Goal: Information Seeking & Learning: Learn about a topic

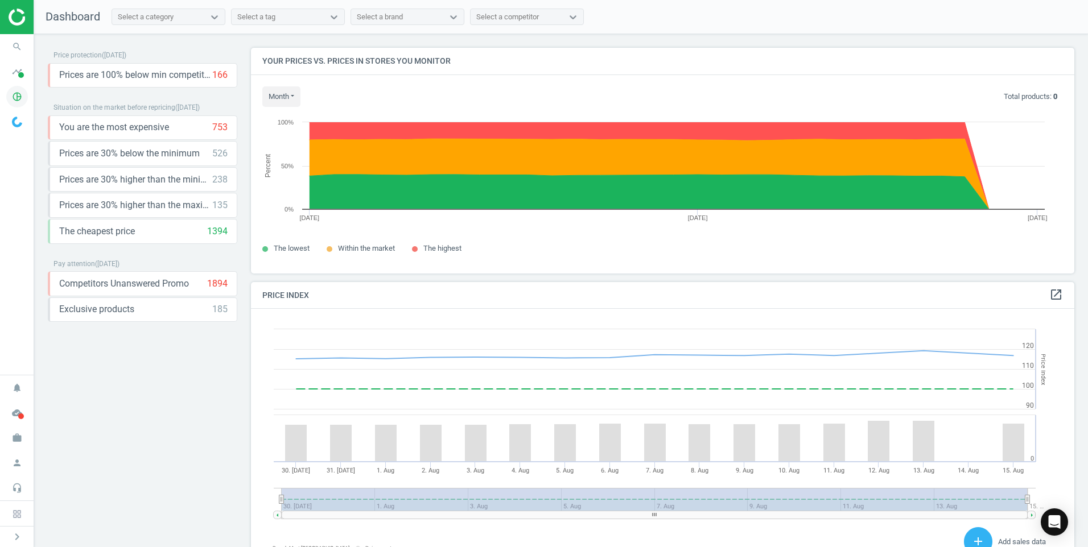
scroll to position [279, 833]
click at [12, 93] on icon "pie_chart_outlined" at bounding box center [17, 97] width 22 height 22
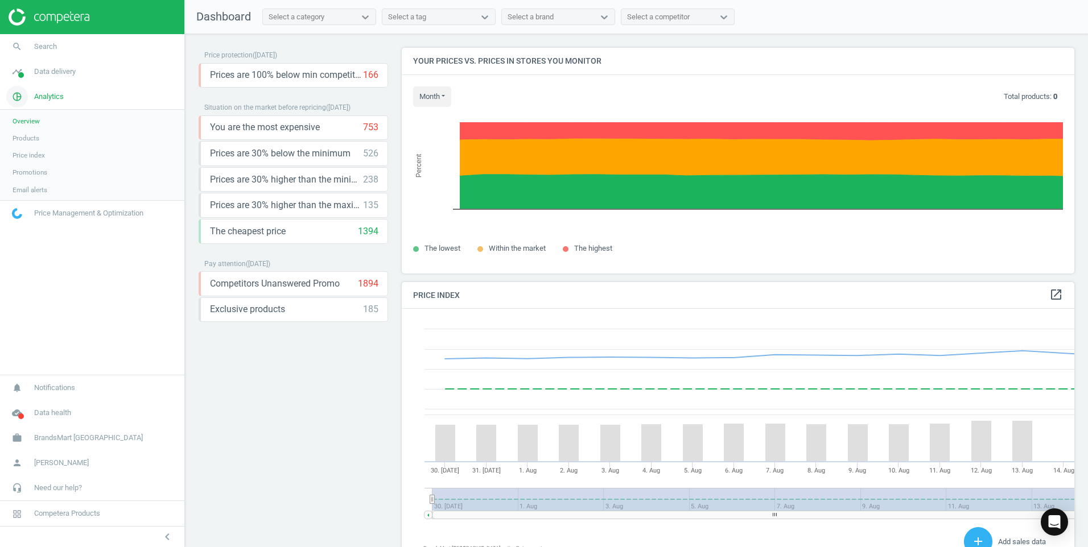
scroll to position [279, 682]
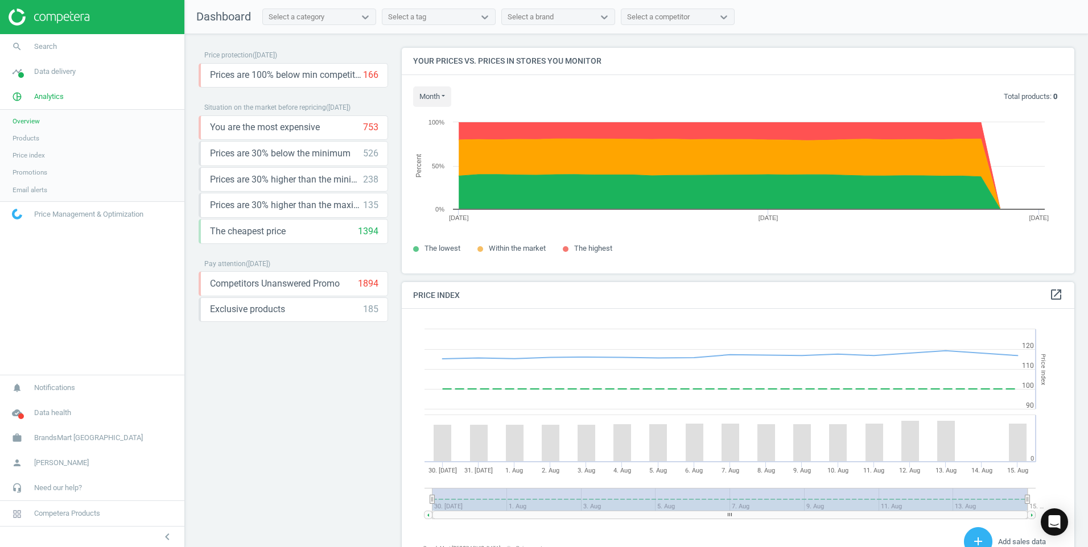
click at [20, 139] on span "Products" at bounding box center [26, 138] width 27 height 9
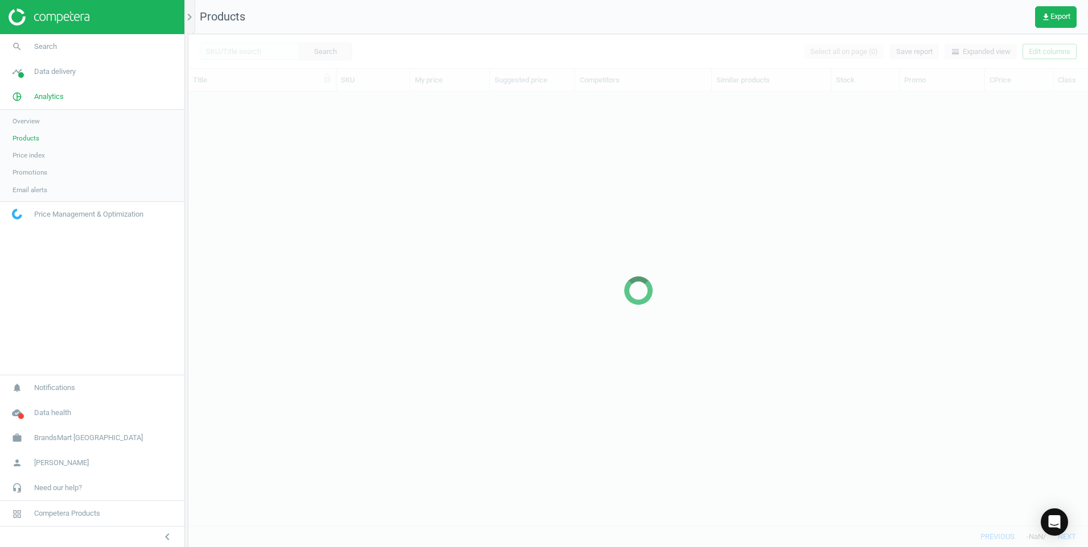
scroll to position [417, 891]
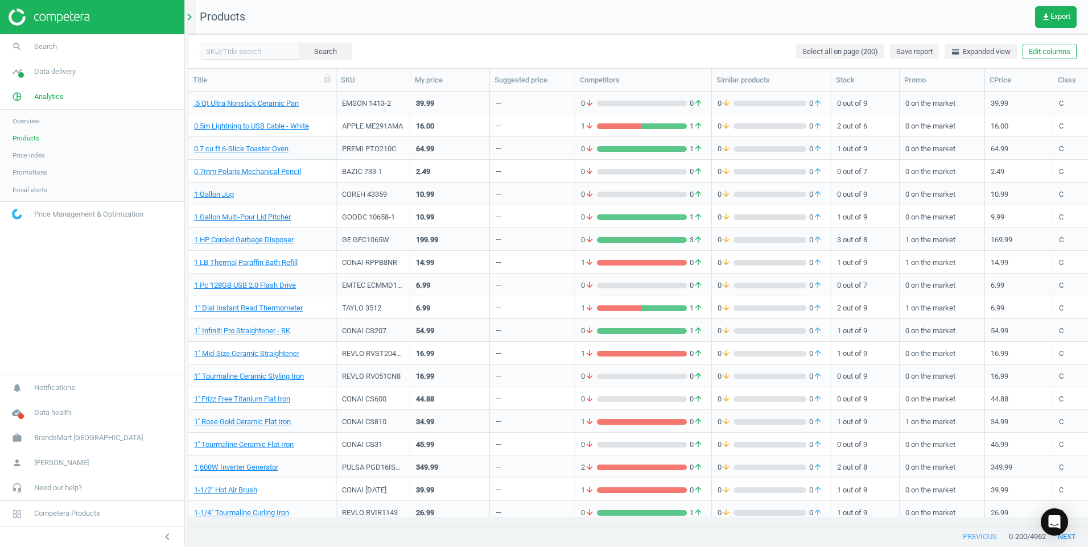
click at [194, 20] on icon "chevron_right" at bounding box center [190, 17] width 14 height 14
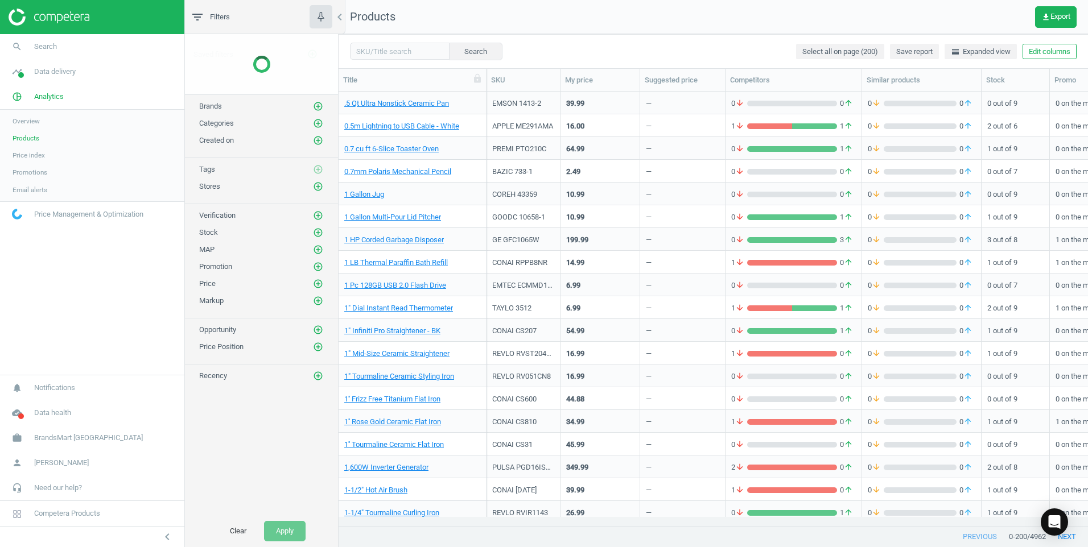
scroll to position [417, 741]
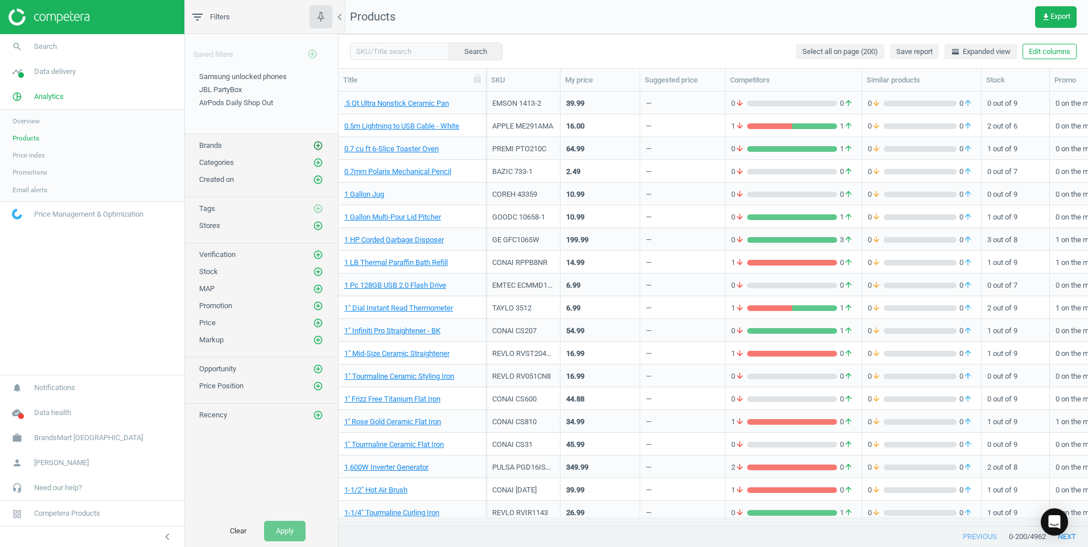
click at [320, 147] on icon "add_circle_outline" at bounding box center [318, 146] width 10 height 10
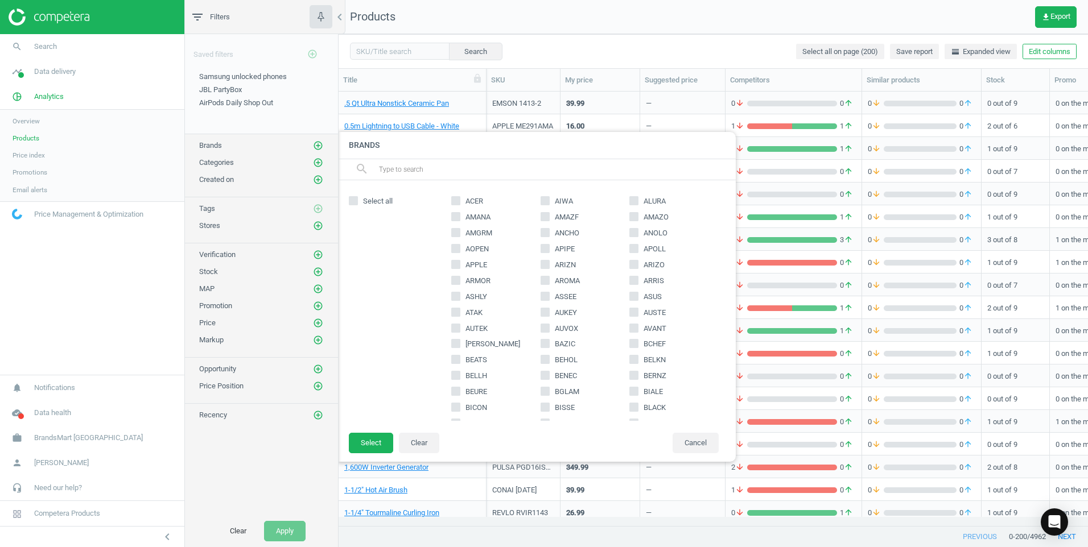
click at [458, 263] on input "APPLE" at bounding box center [455, 264] width 7 height 7
checkbox input "true"
click at [378, 443] on button "Select" at bounding box center [371, 443] width 44 height 20
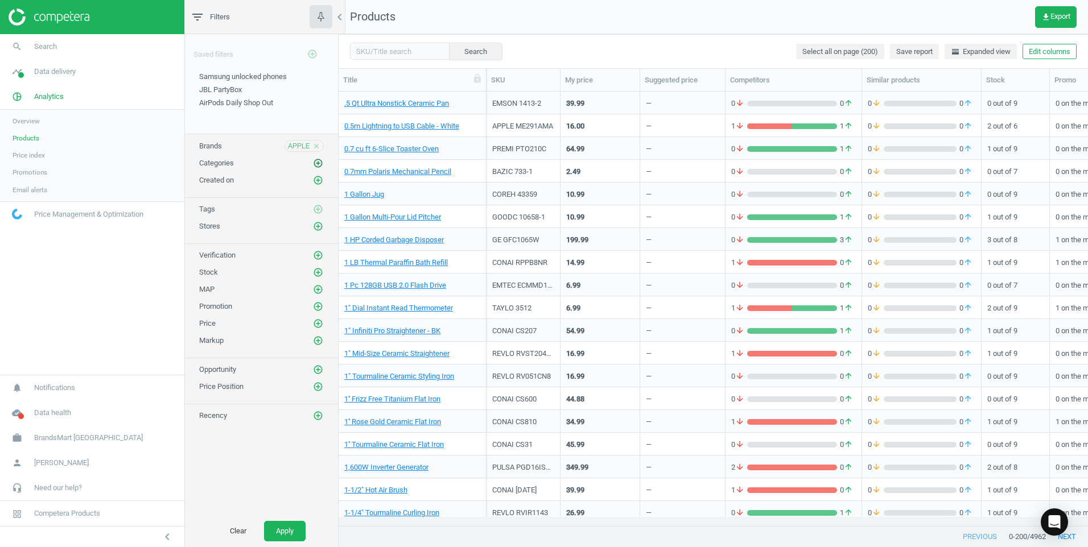
click at [318, 159] on icon "add_circle_outline" at bounding box center [318, 163] width 10 height 10
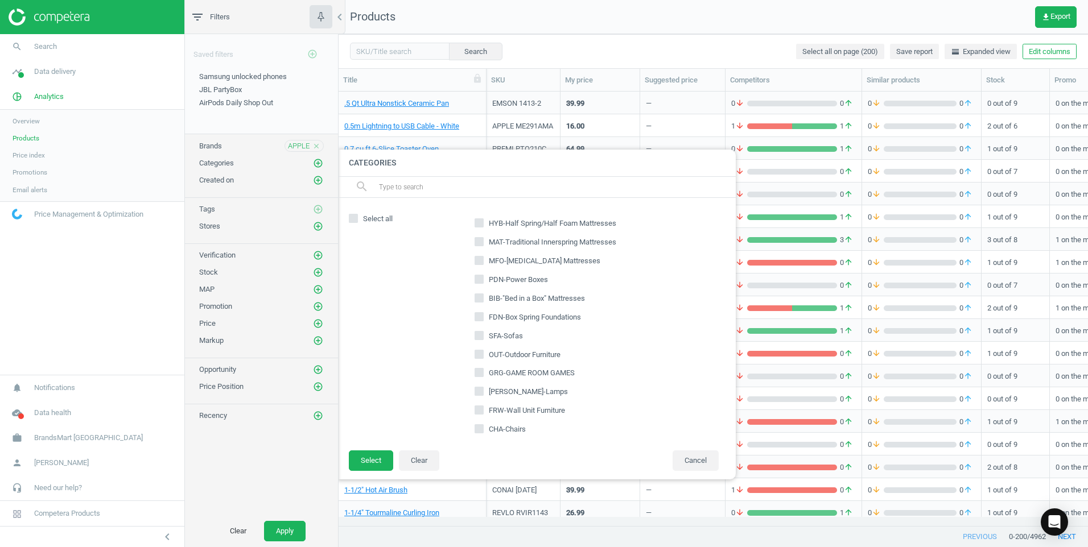
click at [449, 187] on input "text" at bounding box center [552, 187] width 349 height 18
type input "lcp"
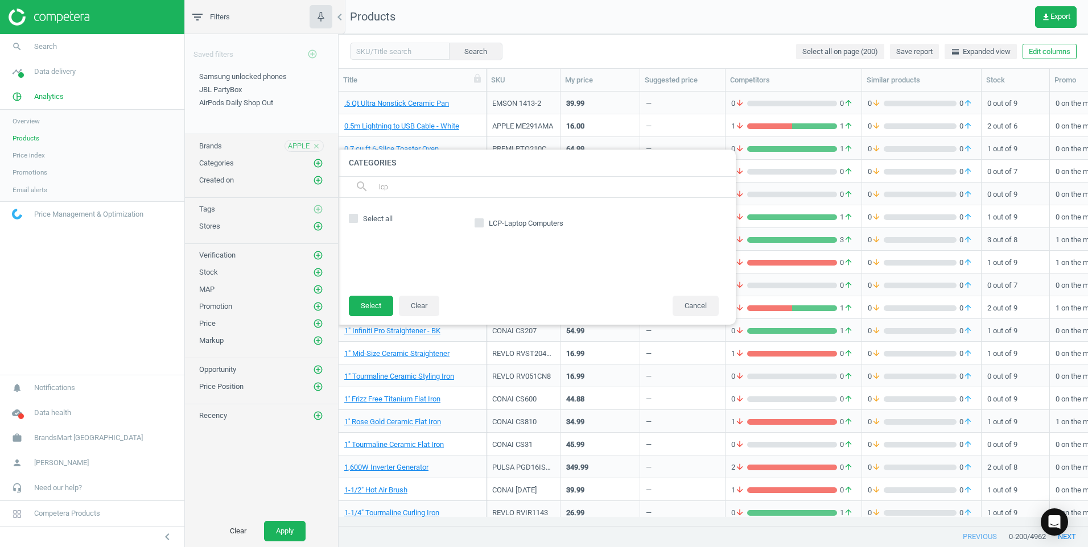
click at [474, 222] on div "LCP-Laptop Computers" at bounding box center [513, 224] width 111 height 16
click at [479, 223] on input "LCP-Laptop Computers" at bounding box center [479, 222] width 7 height 7
checkbox input "true"
click at [367, 312] on button "Select" at bounding box center [371, 306] width 44 height 20
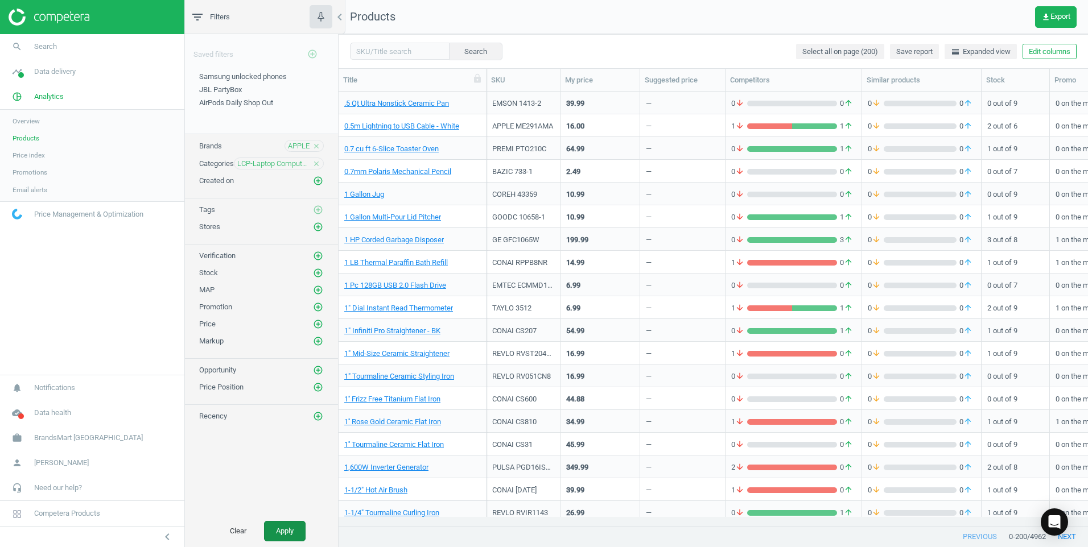
click at [285, 529] on button "Apply" at bounding box center [285, 531] width 42 height 20
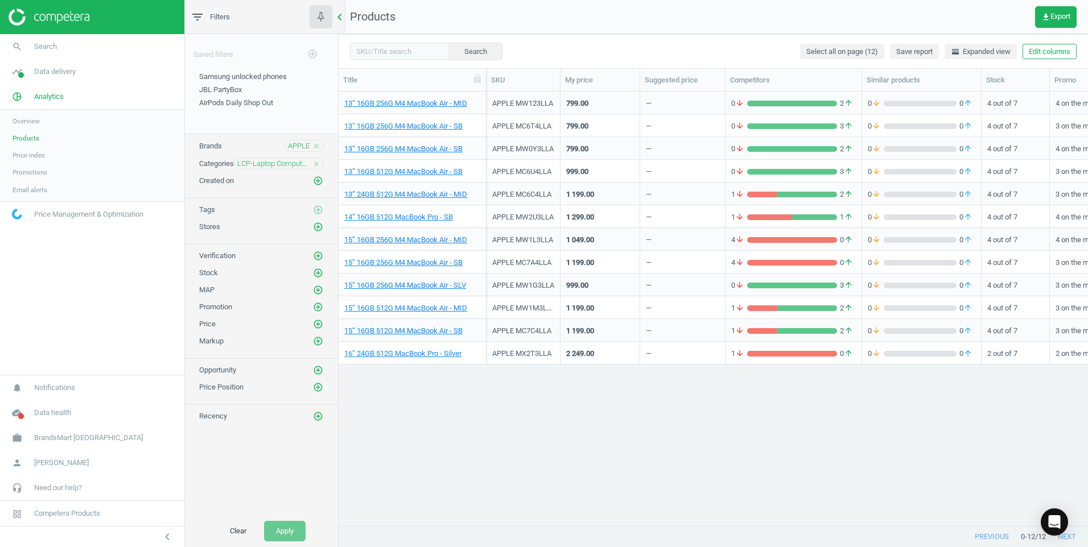
click at [334, 22] on icon "chevron_left" at bounding box center [340, 17] width 14 height 14
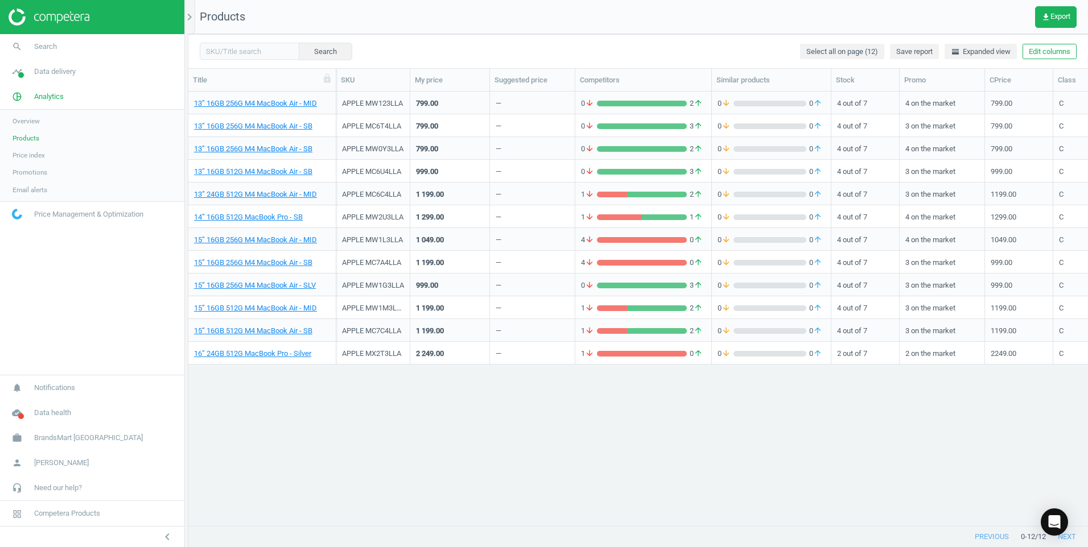
scroll to position [417, 891]
click at [167, 531] on icon "chevron_left" at bounding box center [167, 537] width 14 height 14
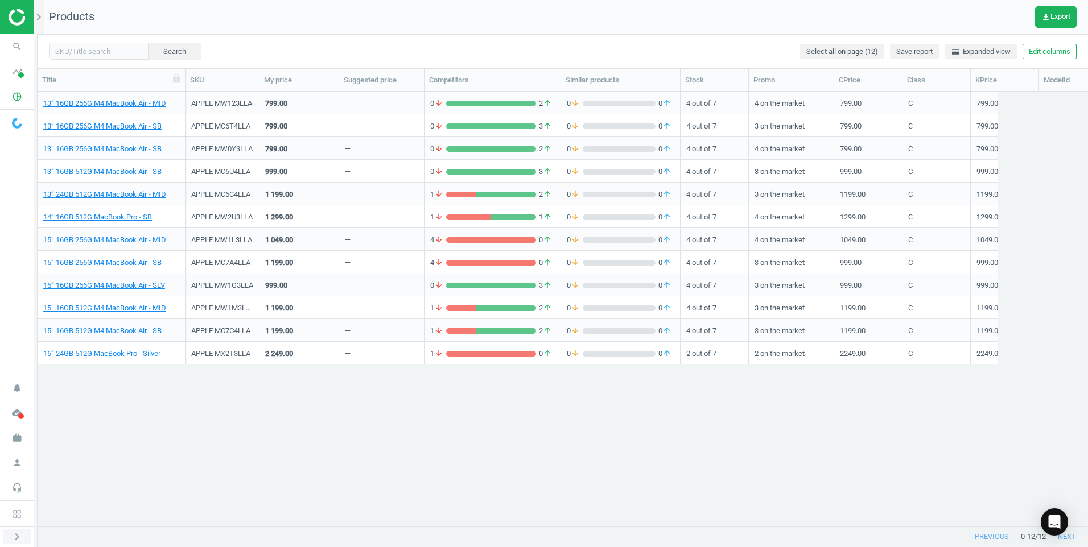
scroll to position [417, 1042]
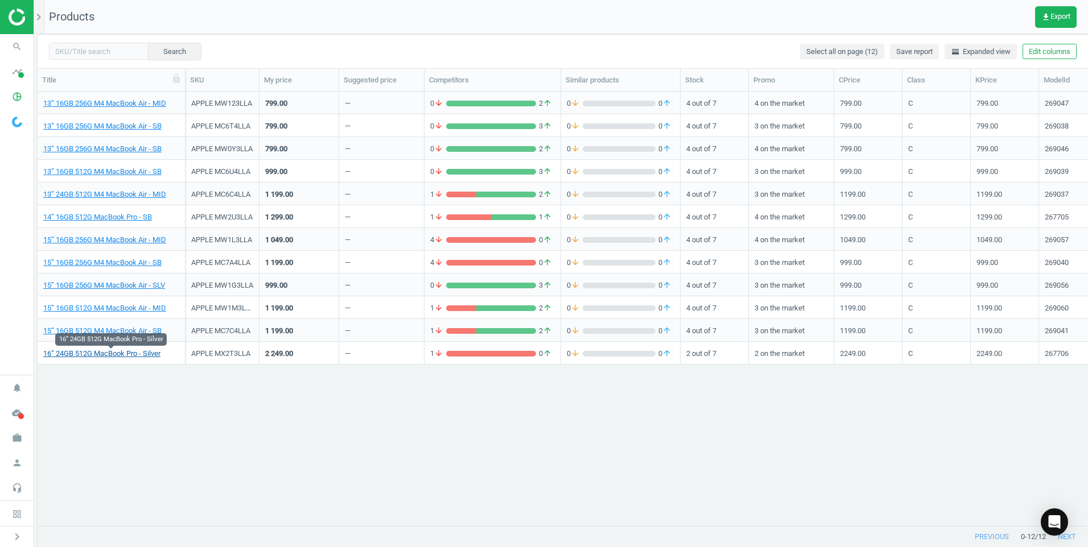
click at [139, 356] on link "16” 24GB 512G MacBook Pro - Silver" at bounding box center [101, 354] width 117 height 10
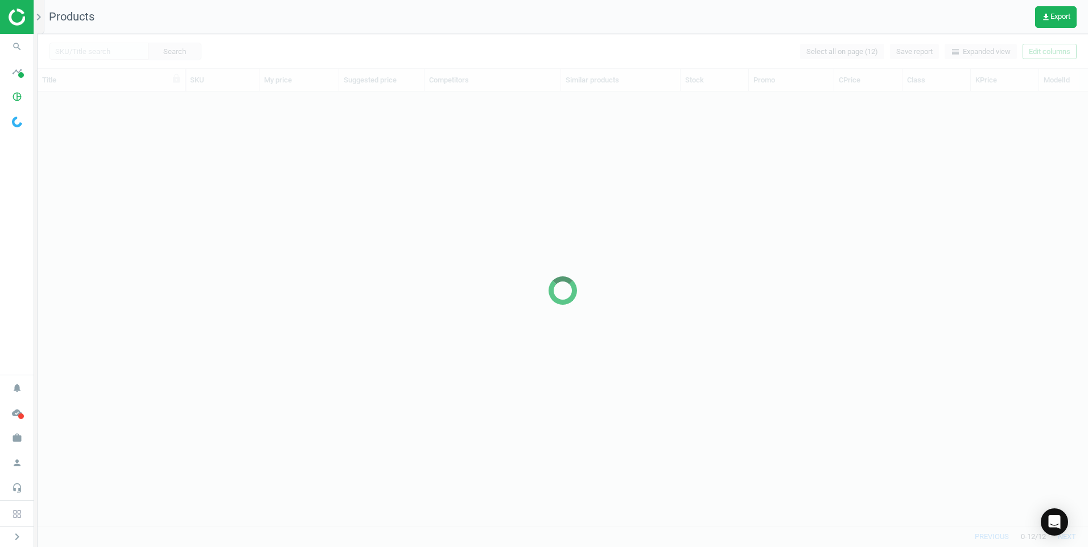
scroll to position [417, 1042]
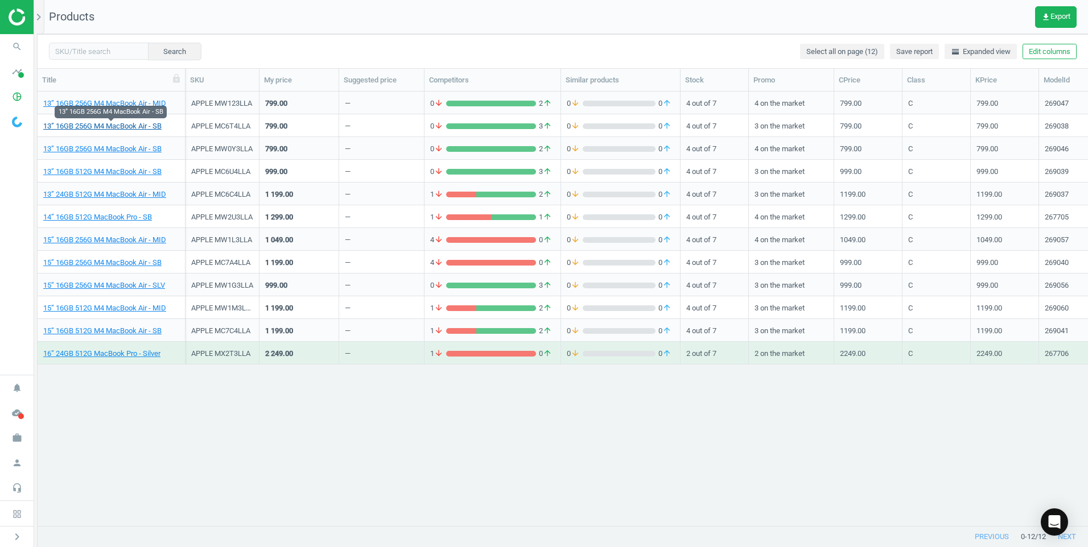
click at [133, 125] on link "13” 16GB 256G M4 MacBook Air - SB" at bounding box center [102, 126] width 118 height 10
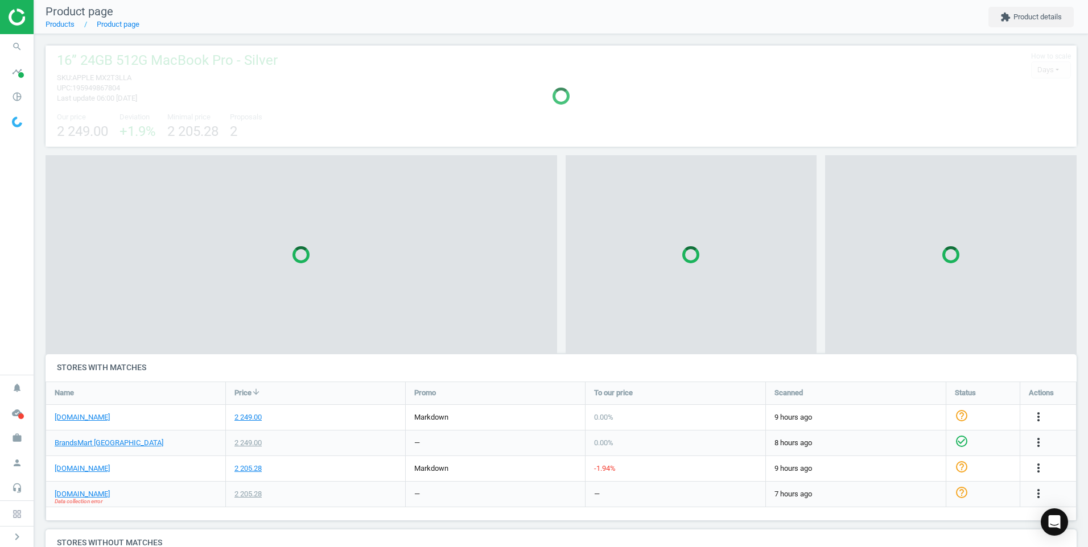
scroll to position [146, 1040]
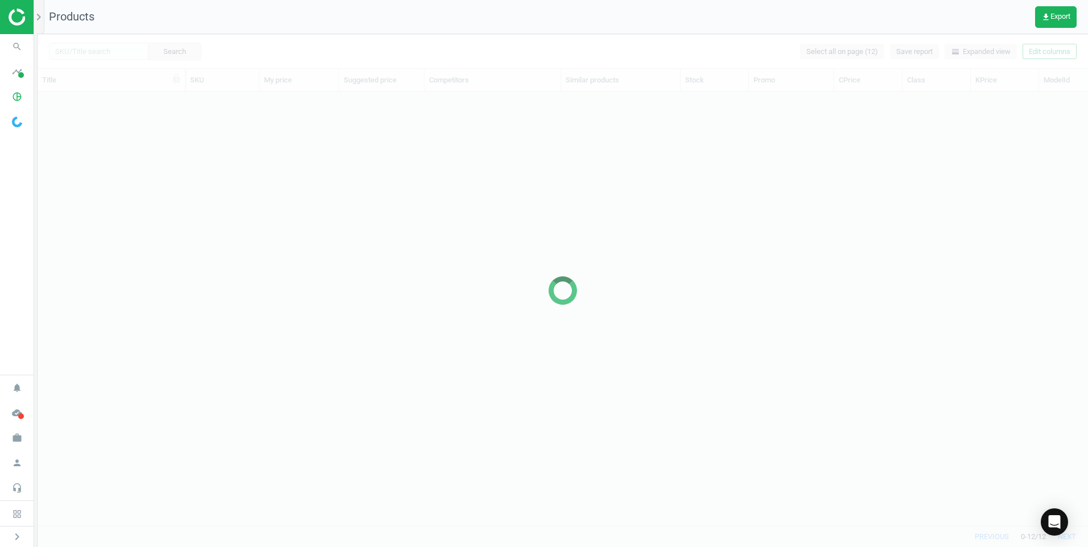
scroll to position [417, 1042]
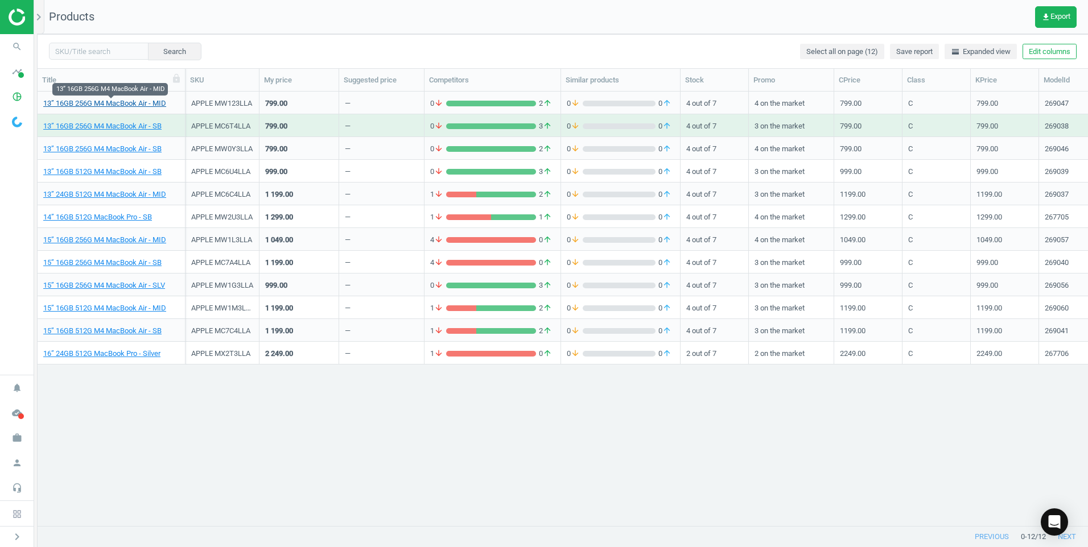
click at [147, 101] on link "13” 16GB 256G M4 MacBook Air - MID" at bounding box center [104, 103] width 123 height 10
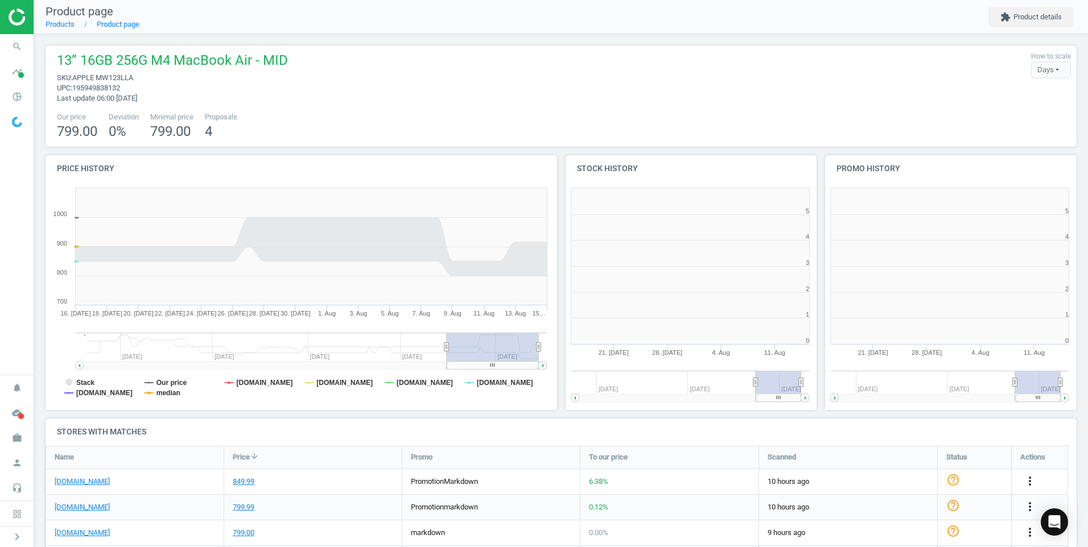
scroll to position [6, 6]
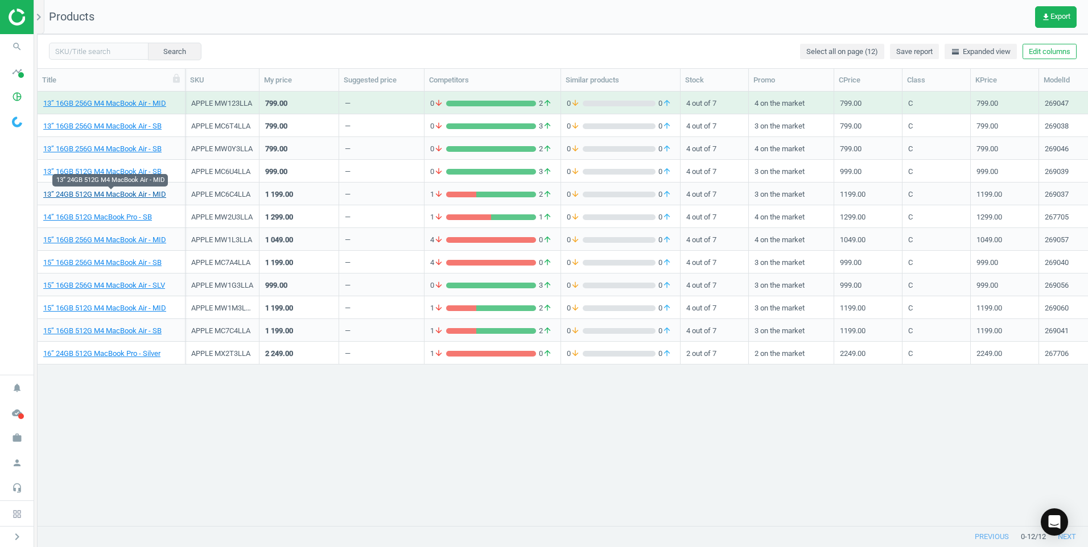
click at [133, 191] on link "13” 24GB 512G M4 MacBook Air - MID" at bounding box center [104, 195] width 123 height 10
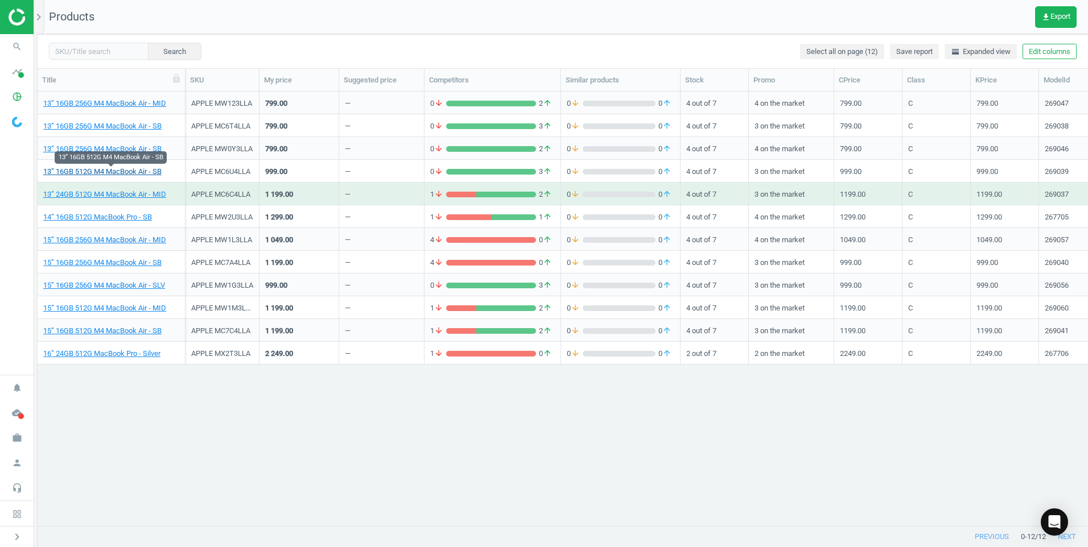
click at [146, 172] on link "13” 16GB 512G M4 MacBook Air - SB" at bounding box center [102, 172] width 118 height 10
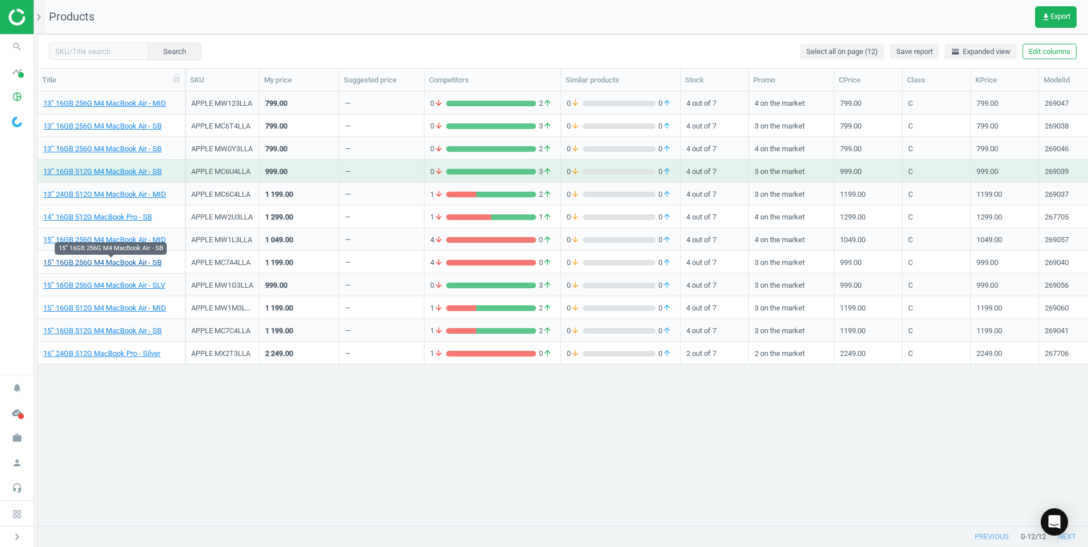
click at [135, 262] on link "15” 16GB 256G M4 MacBook Air - SB" at bounding box center [102, 263] width 118 height 10
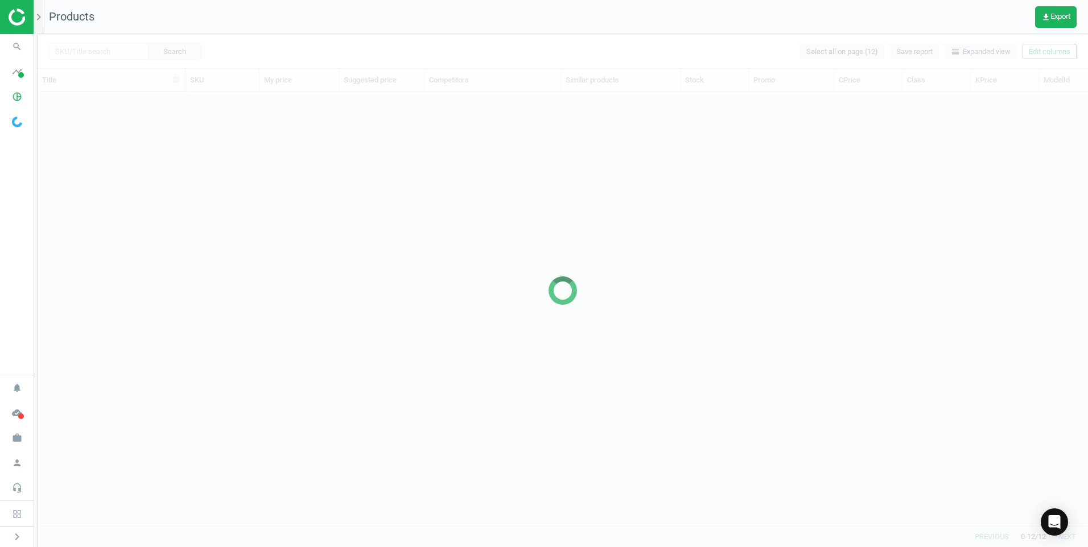
scroll to position [9, 9]
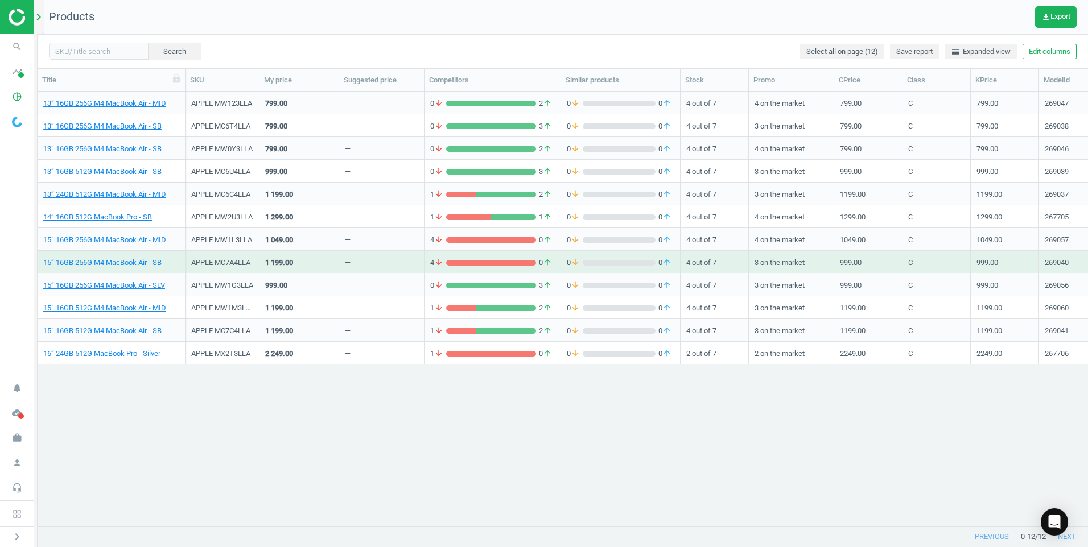
click at [38, 13] on icon "chevron_right" at bounding box center [39, 17] width 14 height 14
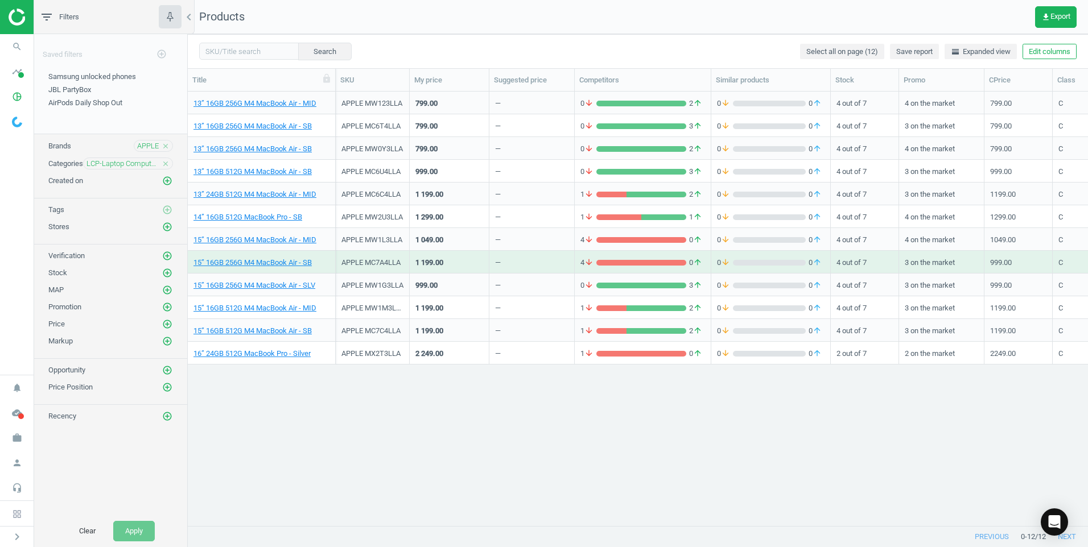
click at [161, 161] on div "LCP-Laptop Computers close" at bounding box center [128, 164] width 90 height 12
click at [167, 161] on icon "close" at bounding box center [166, 164] width 8 height 8
click at [167, 161] on icon "add_circle_outline" at bounding box center [167, 163] width 10 height 10
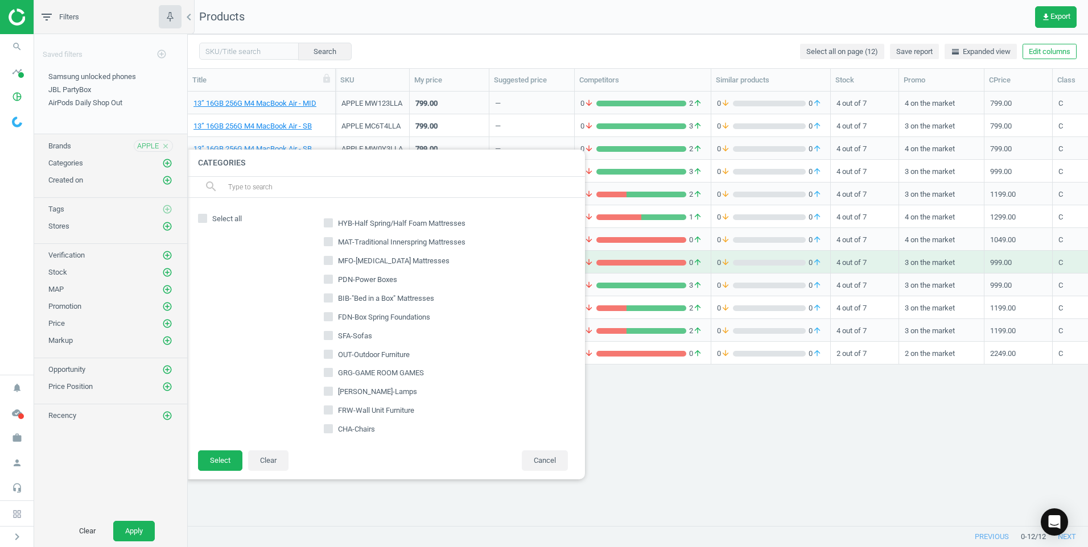
click at [307, 190] on input "text" at bounding box center [401, 187] width 349 height 18
type input "mbr"
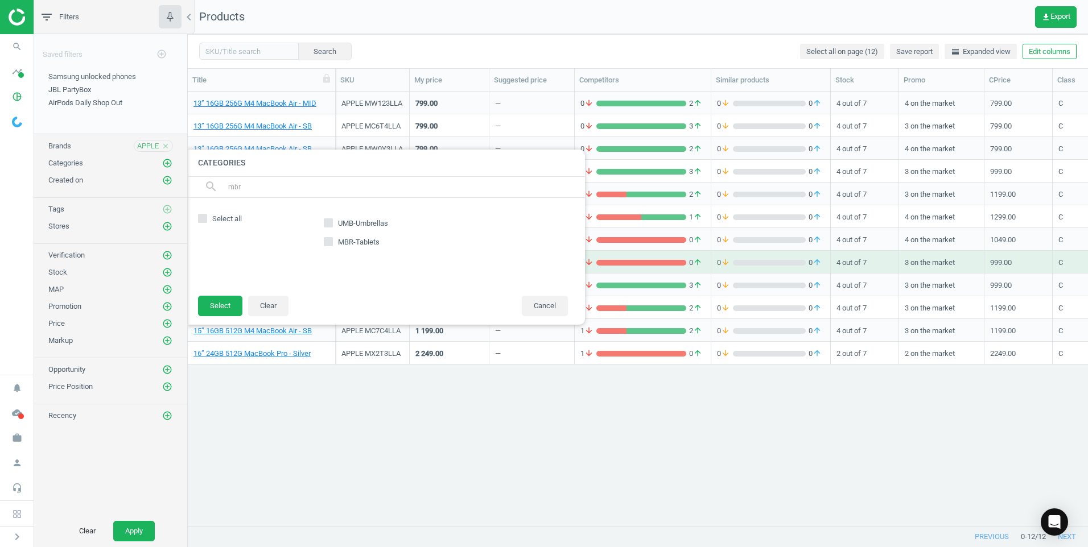
click at [330, 245] on input "MBR-Tablets" at bounding box center [328, 241] width 7 height 7
checkbox input "true"
click at [209, 304] on button "Select" at bounding box center [220, 306] width 44 height 20
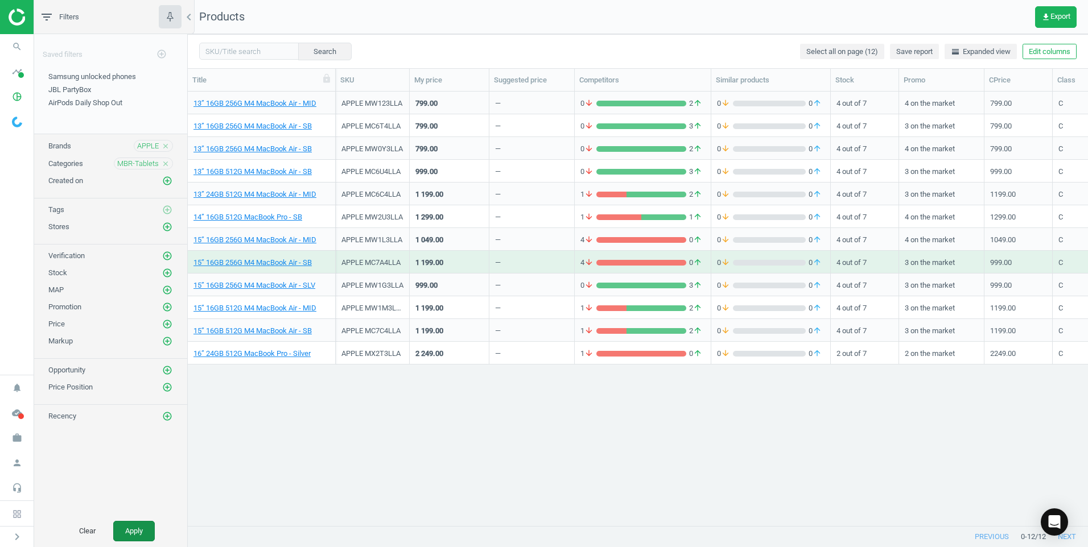
click at [133, 531] on button "Apply" at bounding box center [134, 531] width 42 height 20
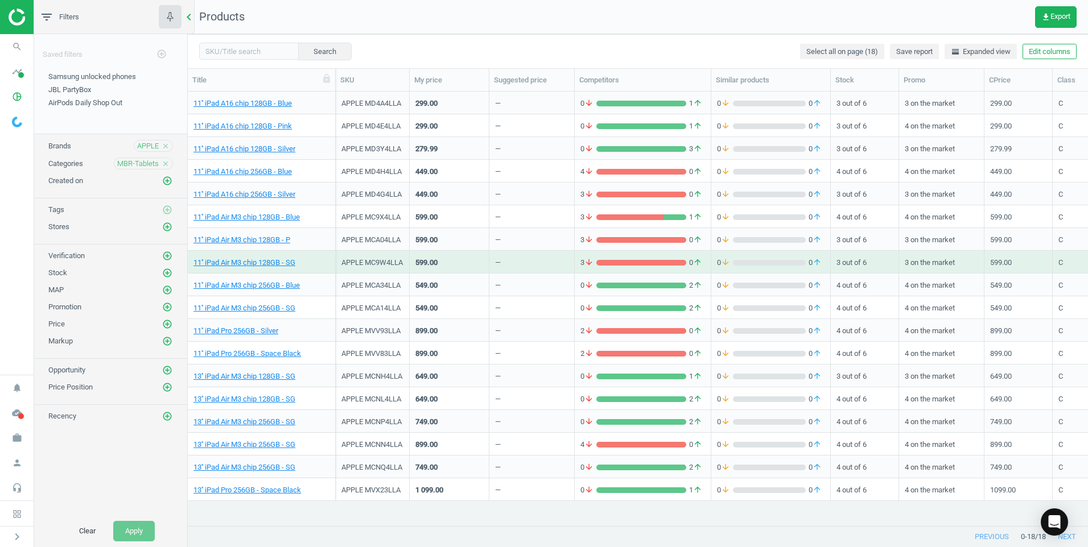
click at [188, 14] on icon "chevron_left" at bounding box center [189, 17] width 14 height 14
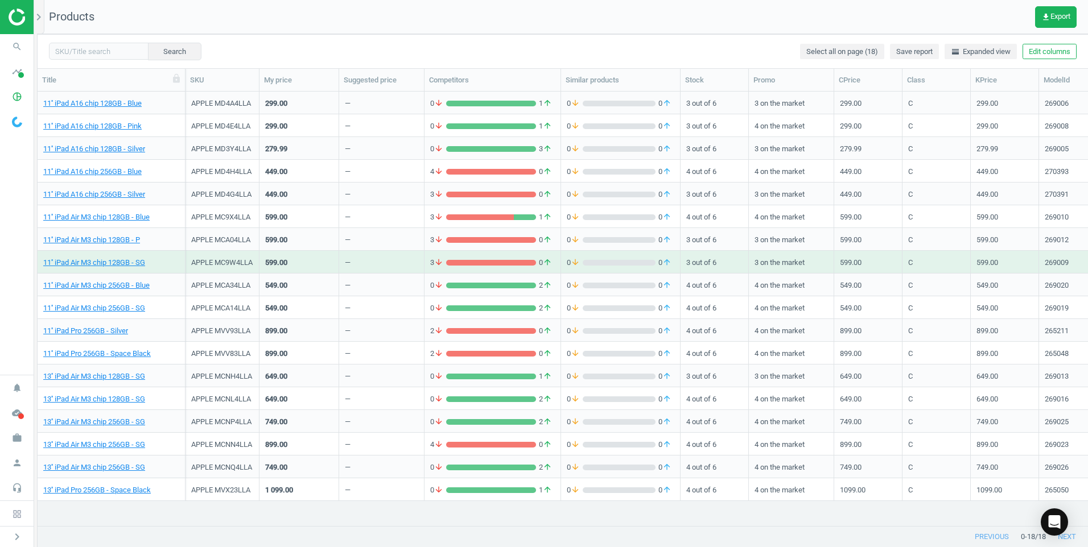
scroll to position [417, 1042]
click at [125, 356] on link "11'' iPad Pro 256GB - Space Black" at bounding box center [97, 354] width 108 height 10
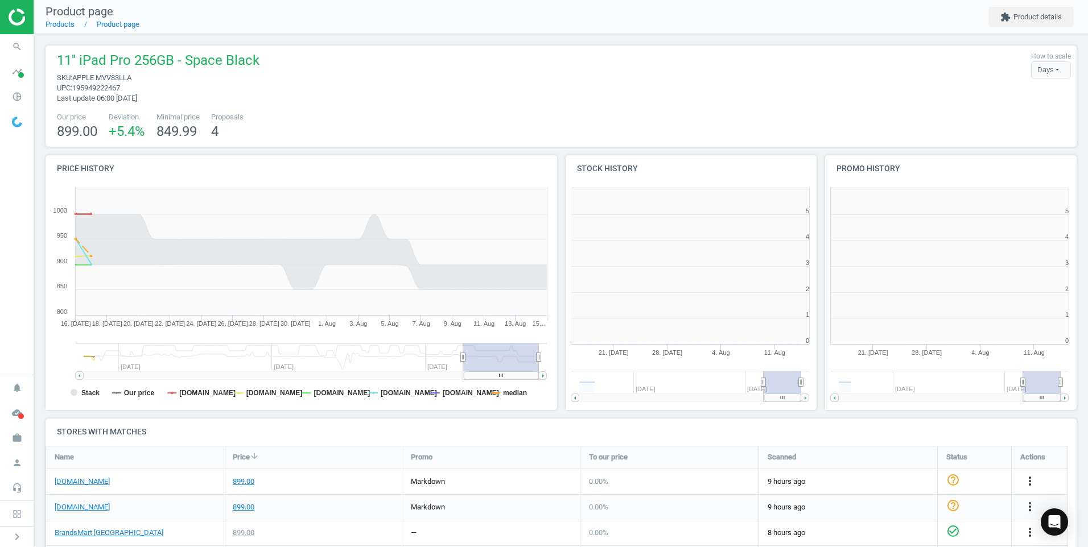
scroll to position [44, 0]
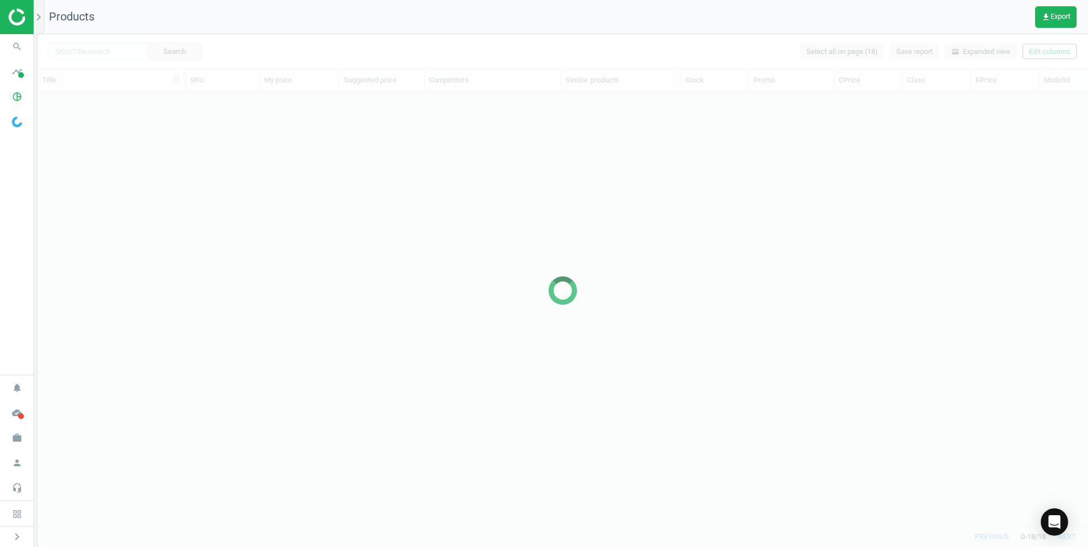
scroll to position [417, 1042]
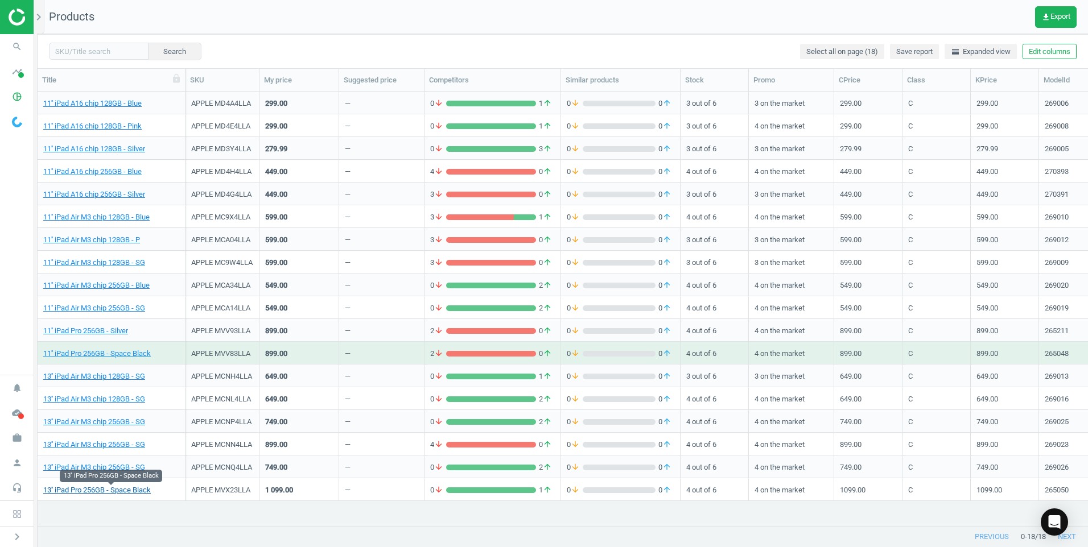
click at [125, 494] on link "13'' iPad Pro 256GB - Space Black" at bounding box center [97, 490] width 108 height 10
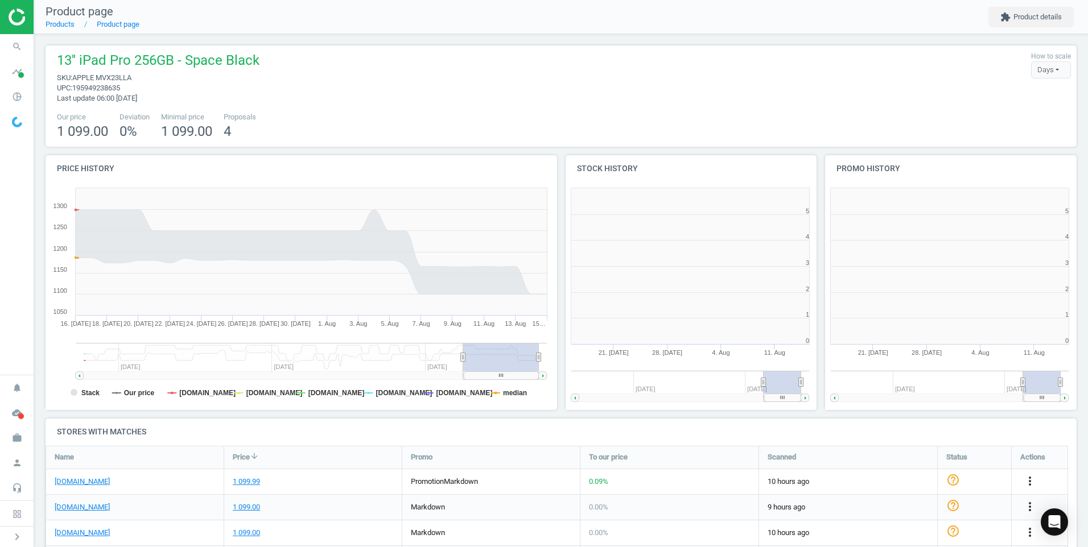
scroll to position [245, 525]
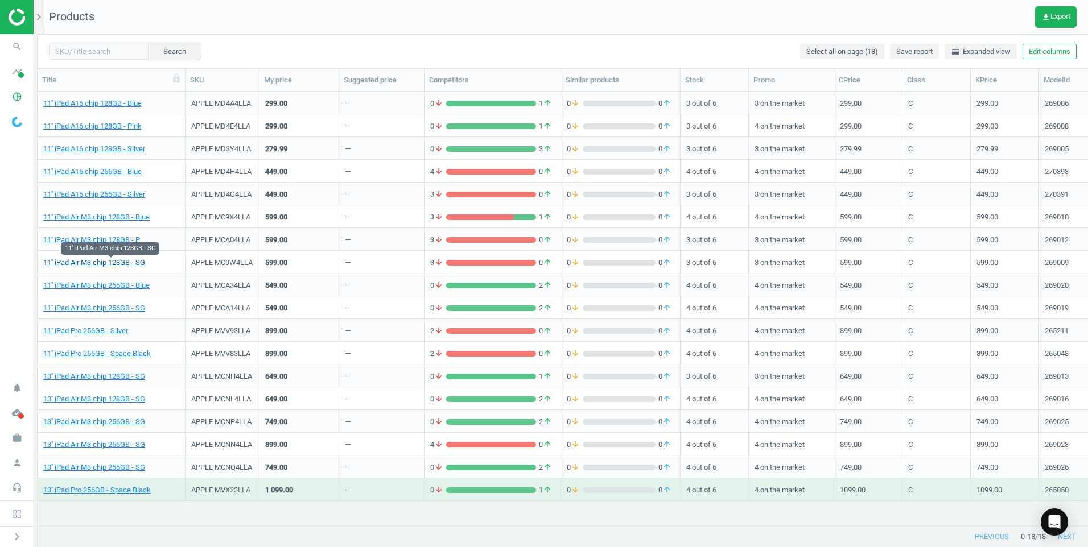
click at [119, 258] on link "11'' iPad Air M3 chip 128GB - SG" at bounding box center [94, 263] width 102 height 10
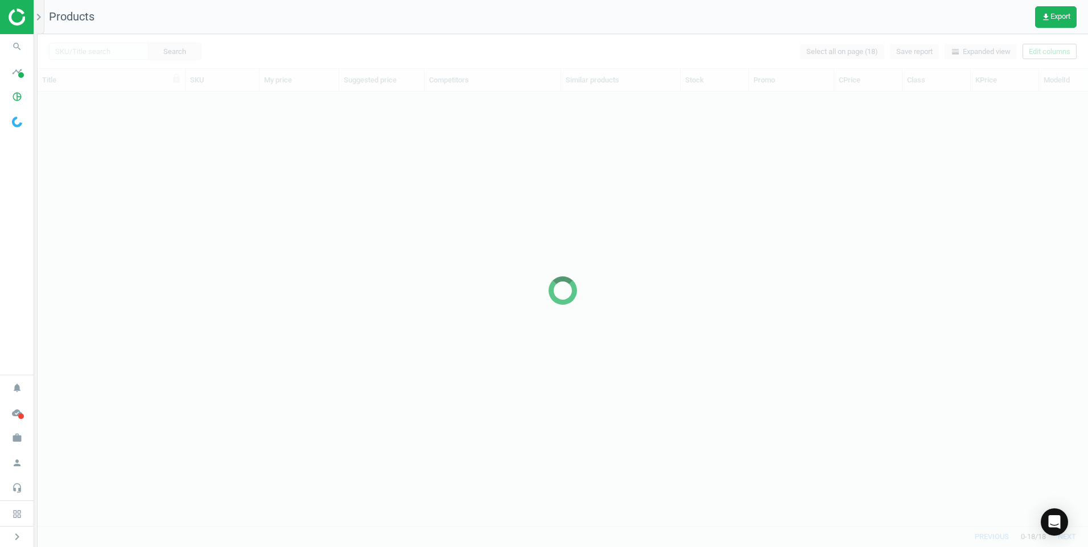
scroll to position [417, 1042]
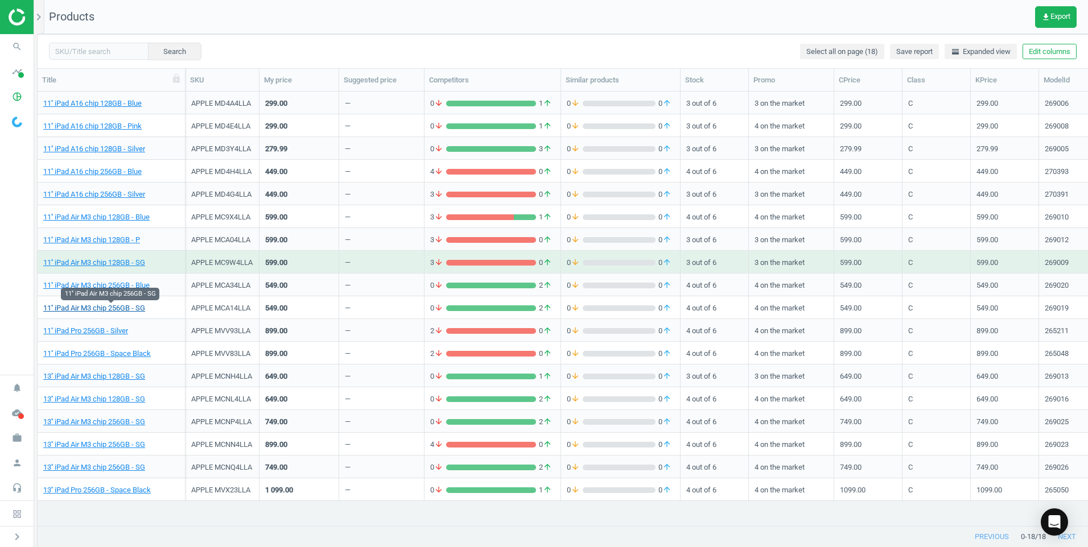
click at [122, 309] on link "11'' iPad Air M3 chip 256GB - SG" at bounding box center [94, 308] width 102 height 10
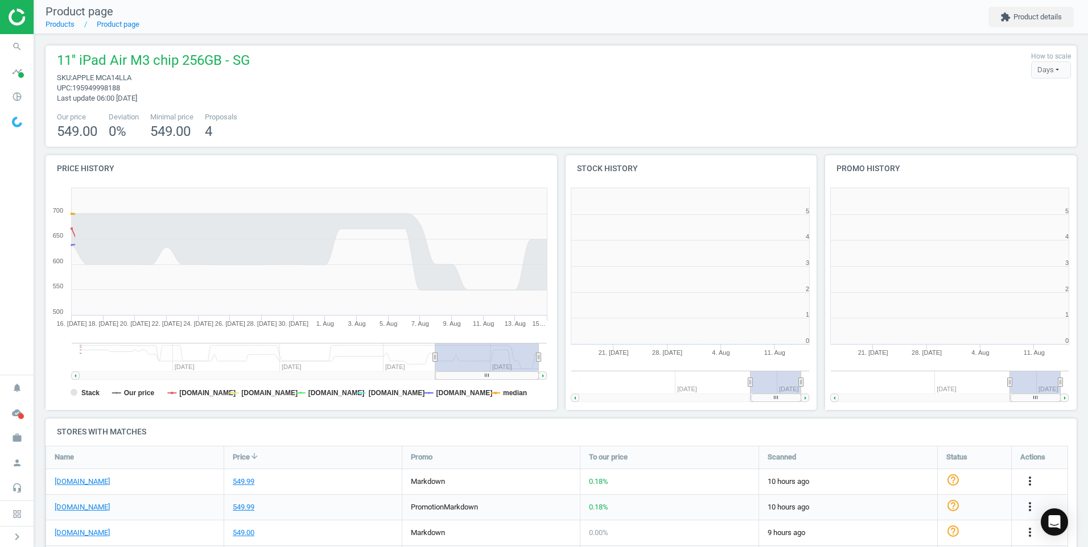
scroll to position [245, 267]
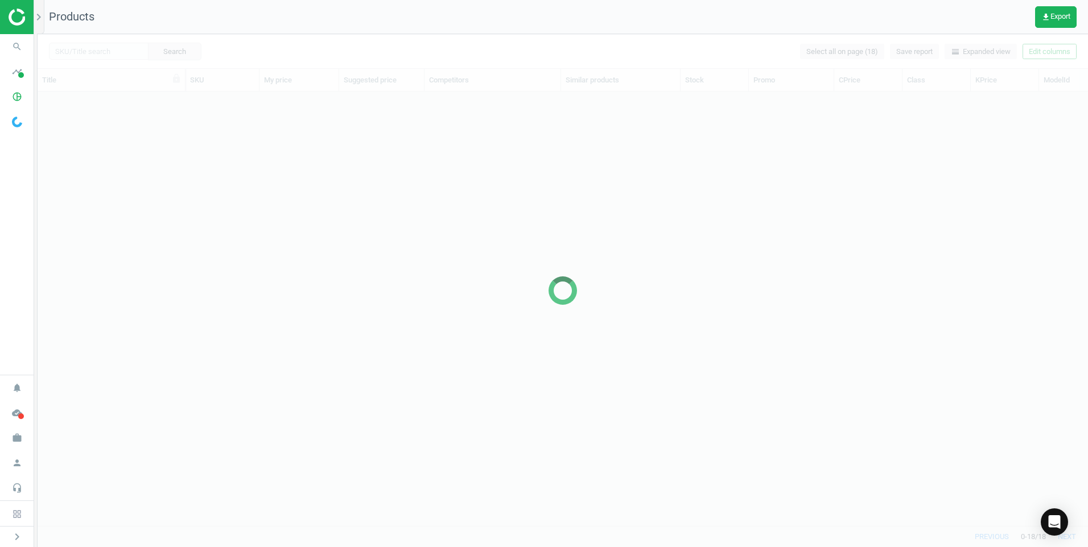
scroll to position [417, 1042]
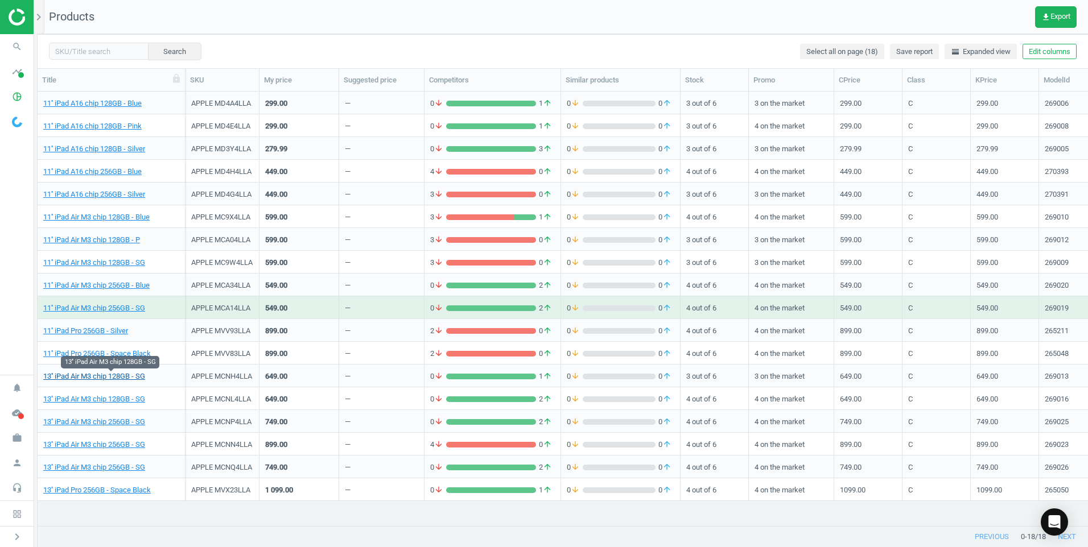
click at [137, 378] on link "13'' iPad Air M3 chip 128GB - SG" at bounding box center [94, 377] width 102 height 10
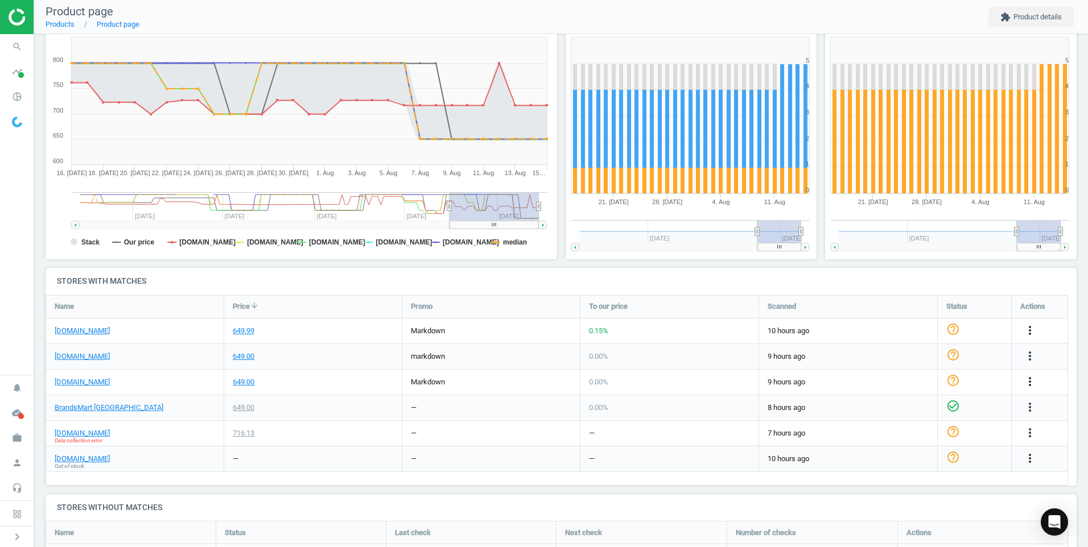
scroll to position [171, 0]
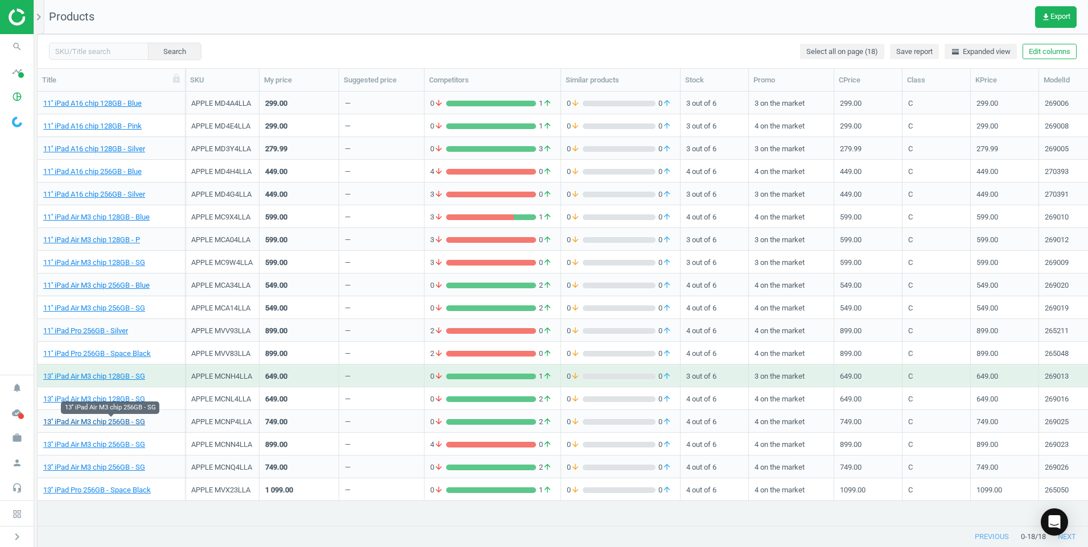
click at [120, 421] on link "13'' iPad Air M3 chip 256GB - SG" at bounding box center [94, 422] width 102 height 10
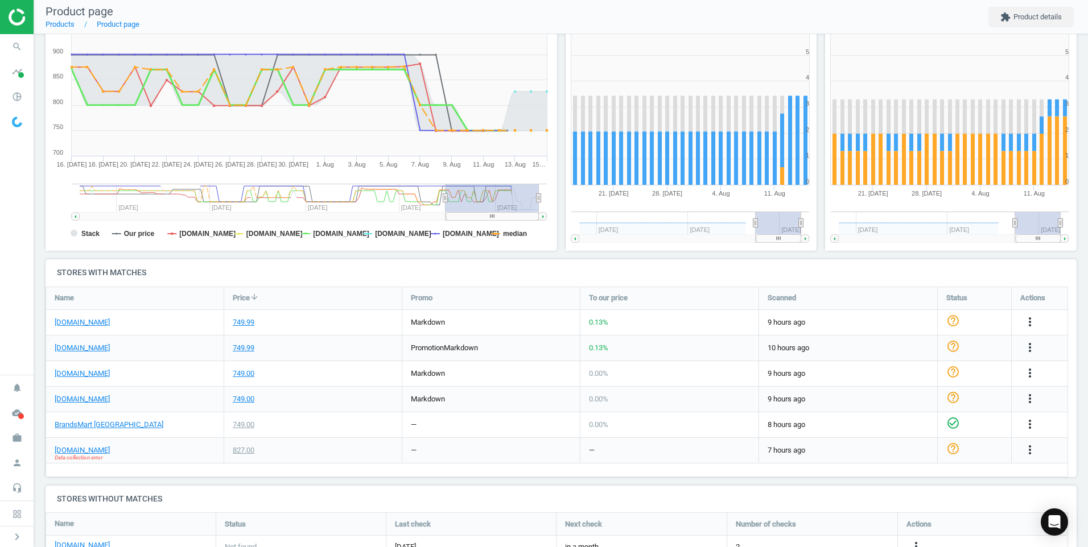
scroll to position [171, 0]
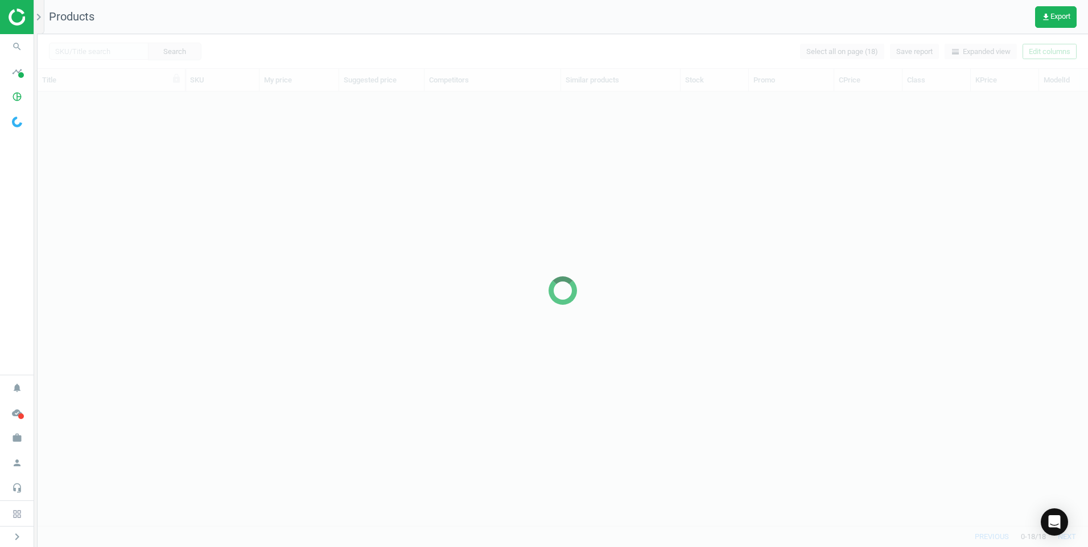
scroll to position [417, 1042]
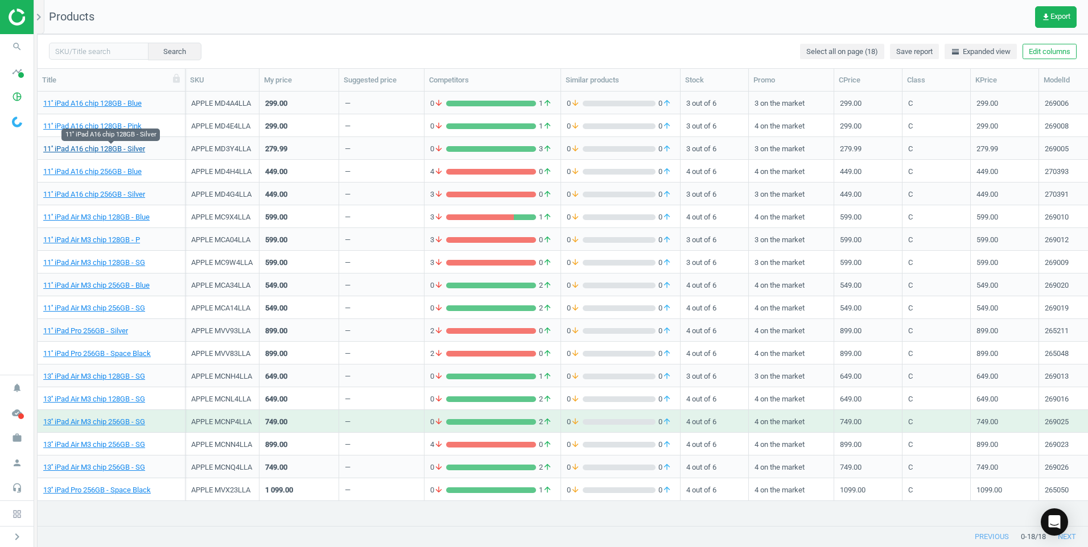
click at [120, 151] on link "11'' iPad A16 chip 128GB - Silver" at bounding box center [94, 149] width 102 height 10
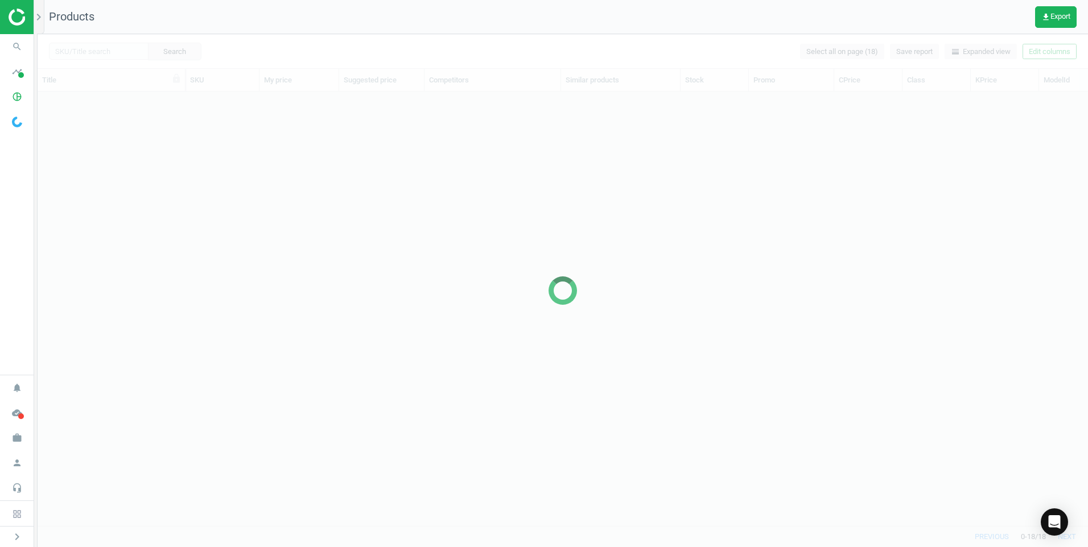
scroll to position [417, 1042]
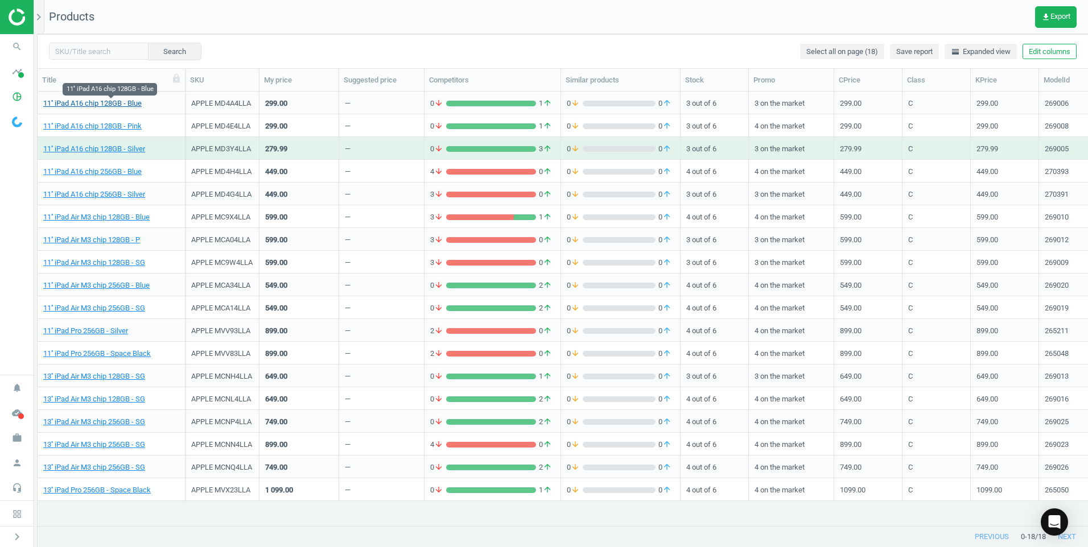
click at [108, 105] on link "11'' iPad A16 chip 128GB - Blue" at bounding box center [92, 103] width 98 height 10
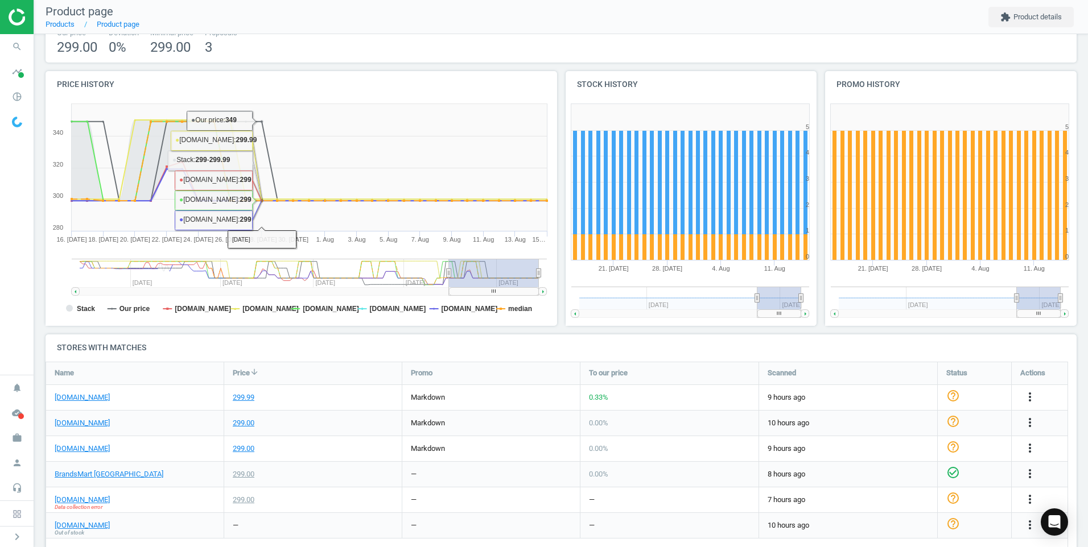
scroll to position [114, 0]
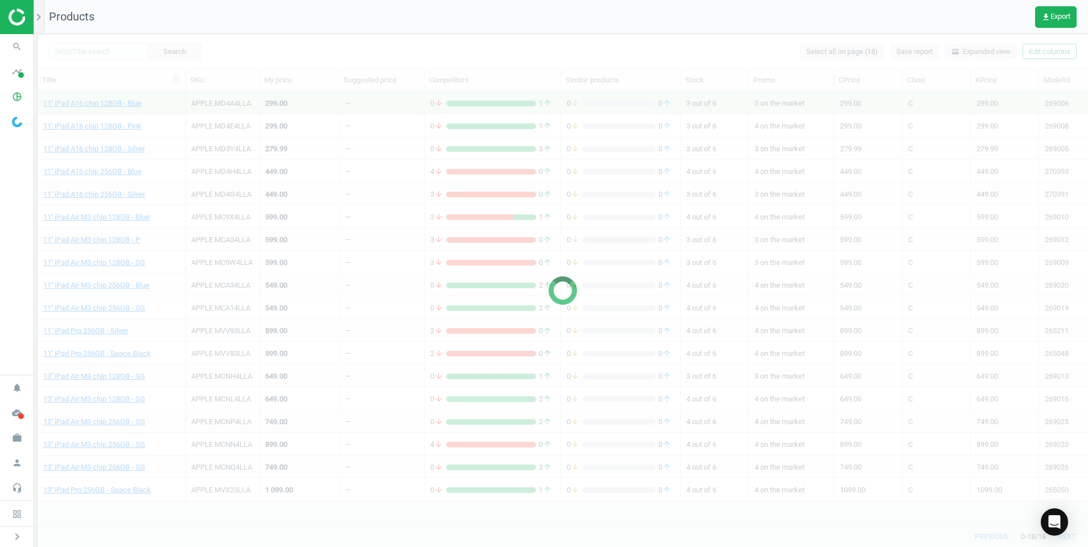
scroll to position [417, 1042]
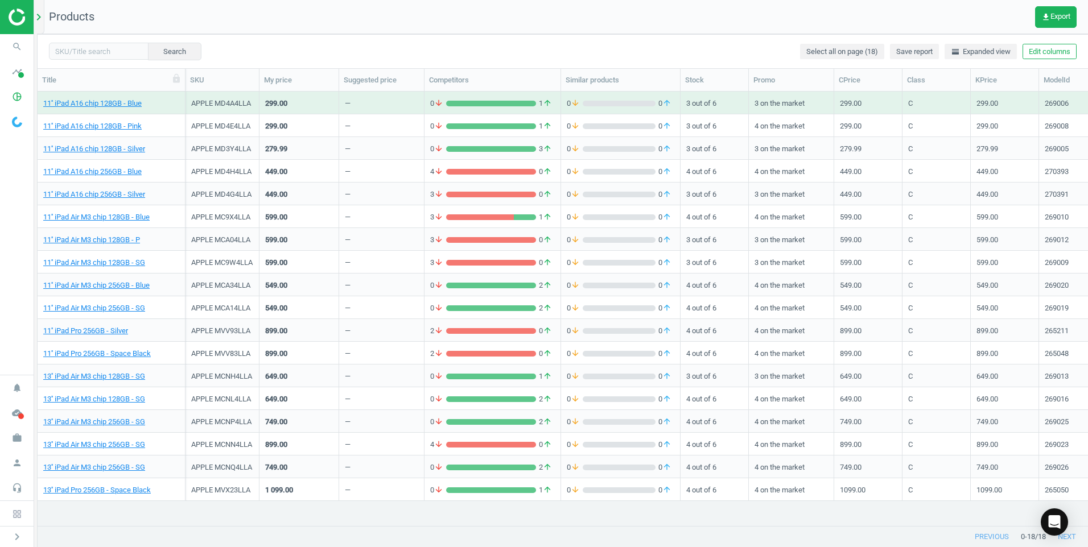
click at [42, 24] on div "chevron_right" at bounding box center [40, 17] width 7 height 34
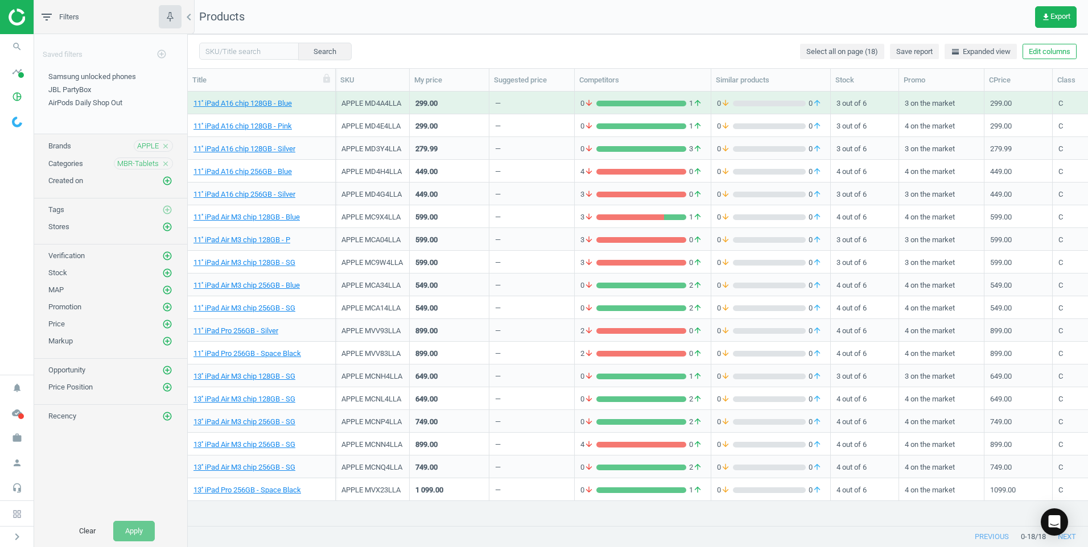
click at [174, 164] on div "Categories MBR-Tablets close" at bounding box center [110, 161] width 153 height 18
click at [170, 164] on div "MBR-Tablets close" at bounding box center [143, 164] width 59 height 12
click at [164, 164] on icon "close" at bounding box center [166, 164] width 8 height 8
click at [171, 162] on icon "add_circle_outline" at bounding box center [167, 163] width 10 height 10
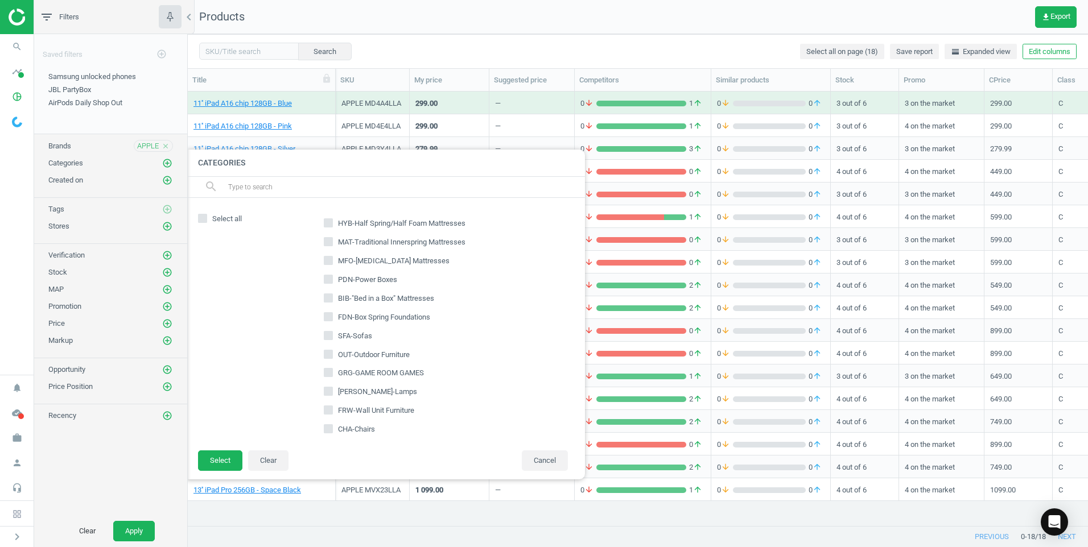
click at [294, 187] on input "text" at bounding box center [401, 187] width 349 height 18
type input "smw"
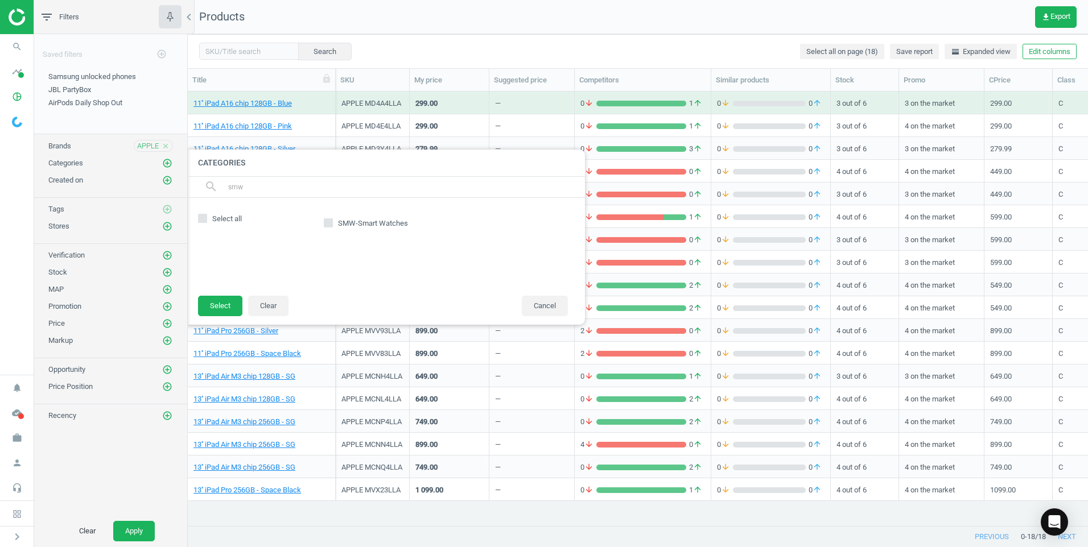
click at [330, 220] on input "SMW-Smart Watches" at bounding box center [328, 222] width 7 height 7
checkbox input "true"
click at [225, 306] on button "Select" at bounding box center [220, 306] width 44 height 20
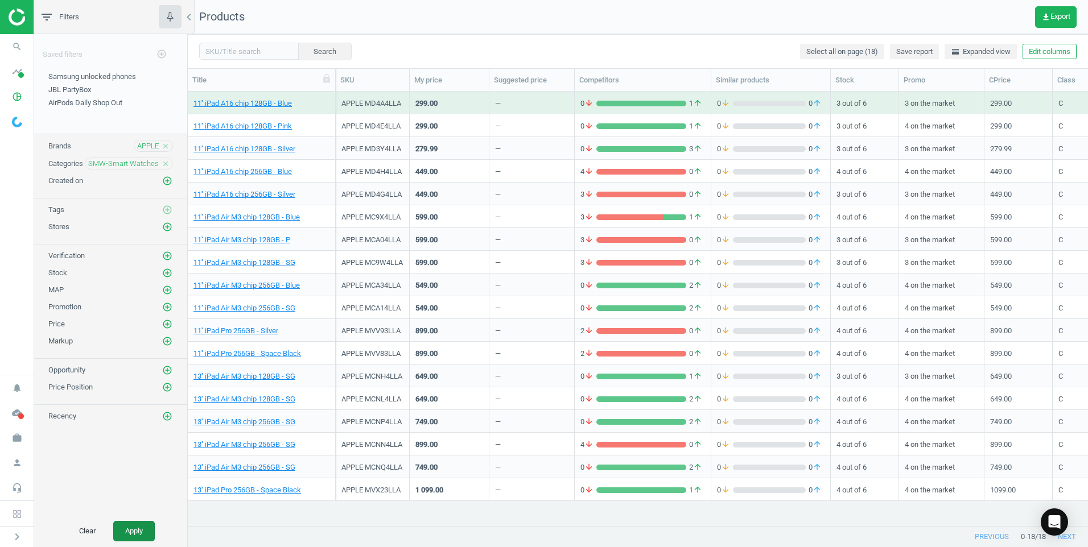
click at [134, 531] on button "Apply" at bounding box center [134, 531] width 42 height 20
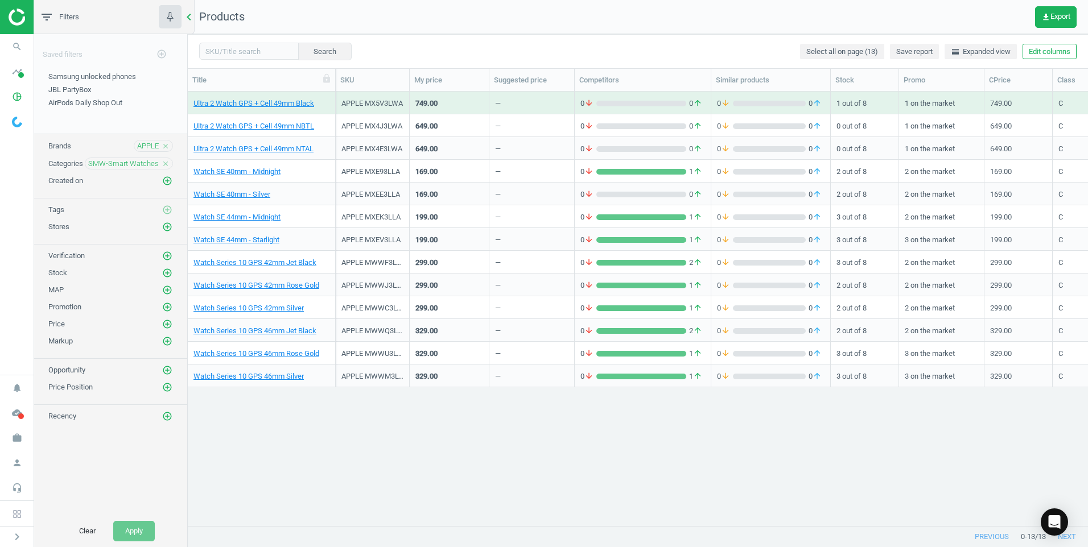
click at [187, 19] on icon "chevron_left" at bounding box center [189, 17] width 14 height 14
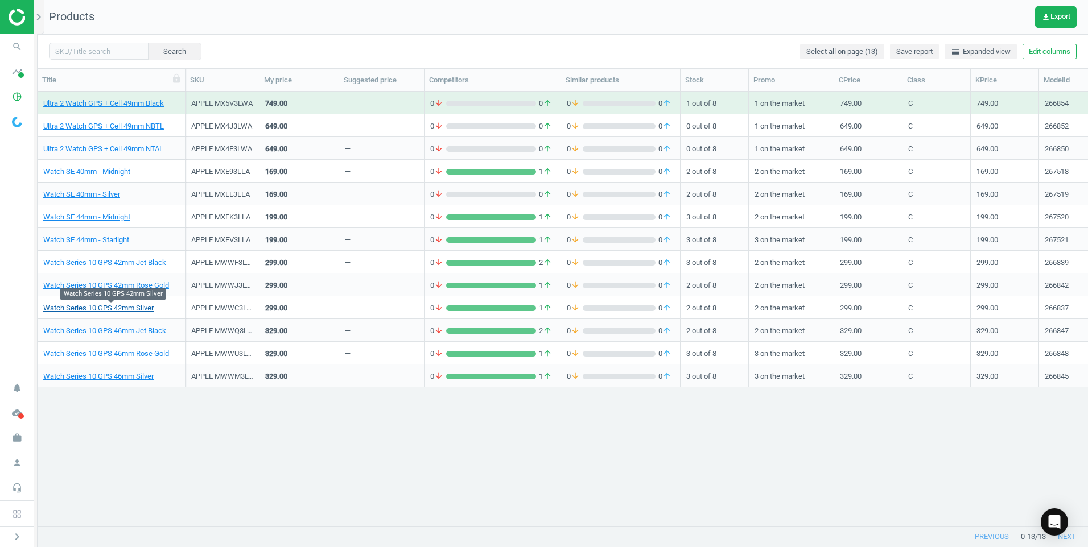
click at [126, 308] on link "Watch Series 10 GPS 42mm Silver" at bounding box center [98, 308] width 110 height 10
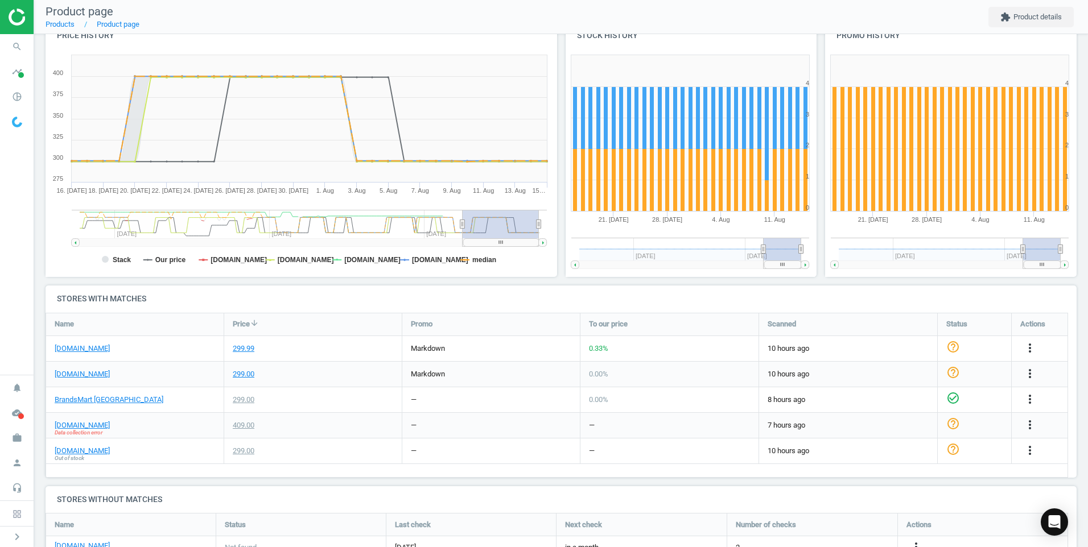
scroll to position [114, 0]
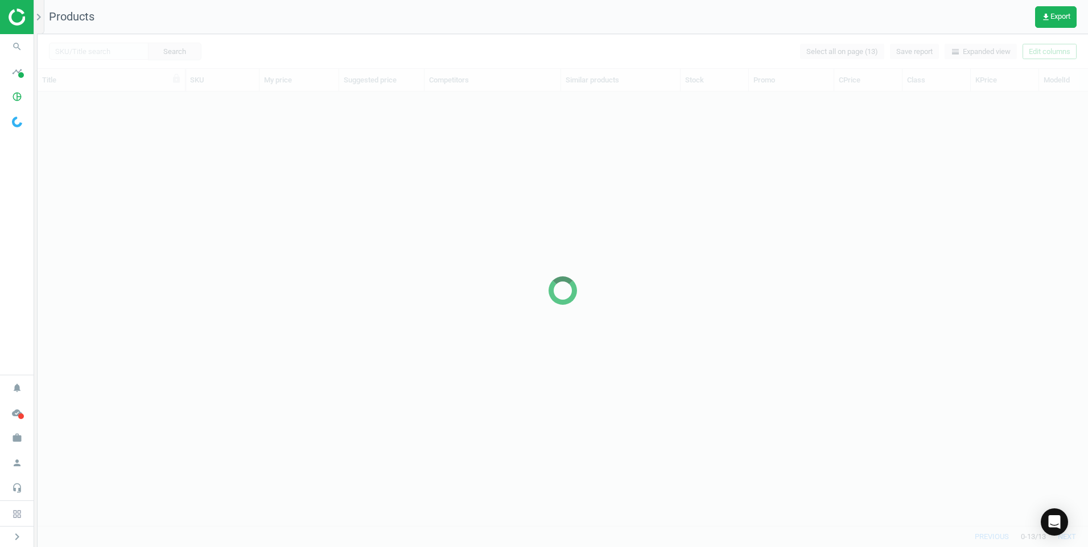
scroll to position [417, 1042]
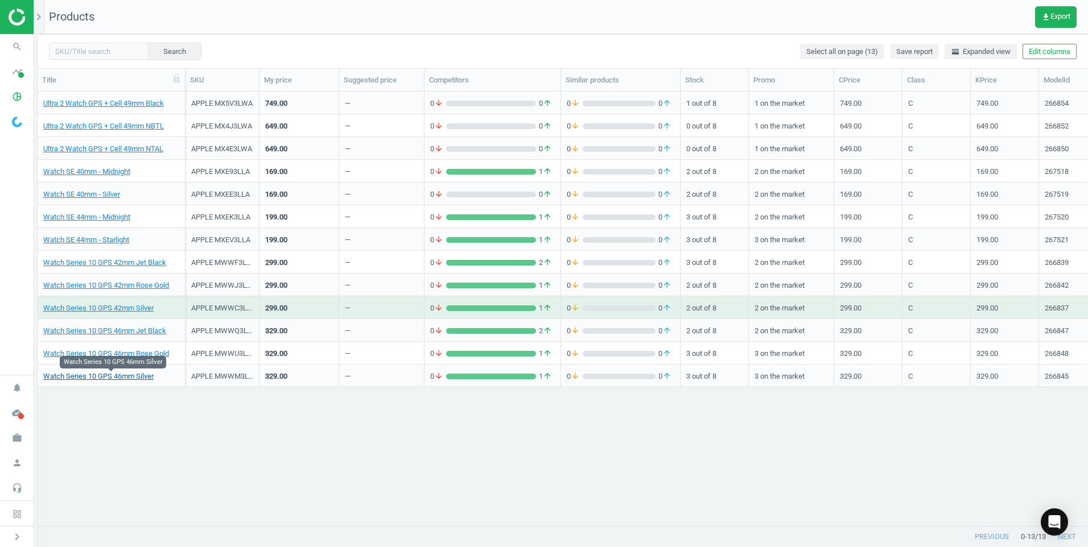
click at [120, 378] on link "Watch Series 10 GPS 46mm Silver" at bounding box center [98, 377] width 110 height 10
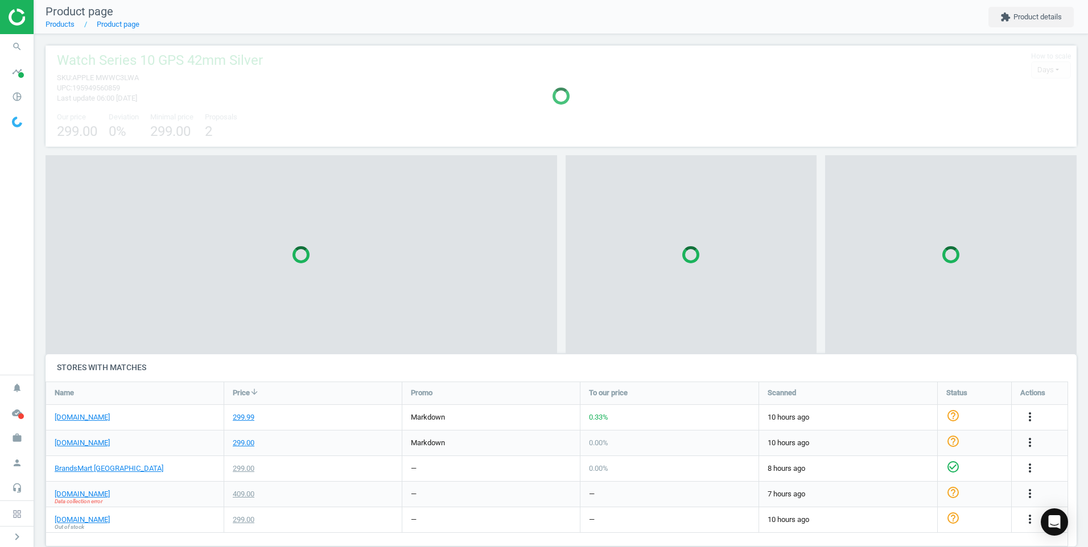
scroll to position [6, 6]
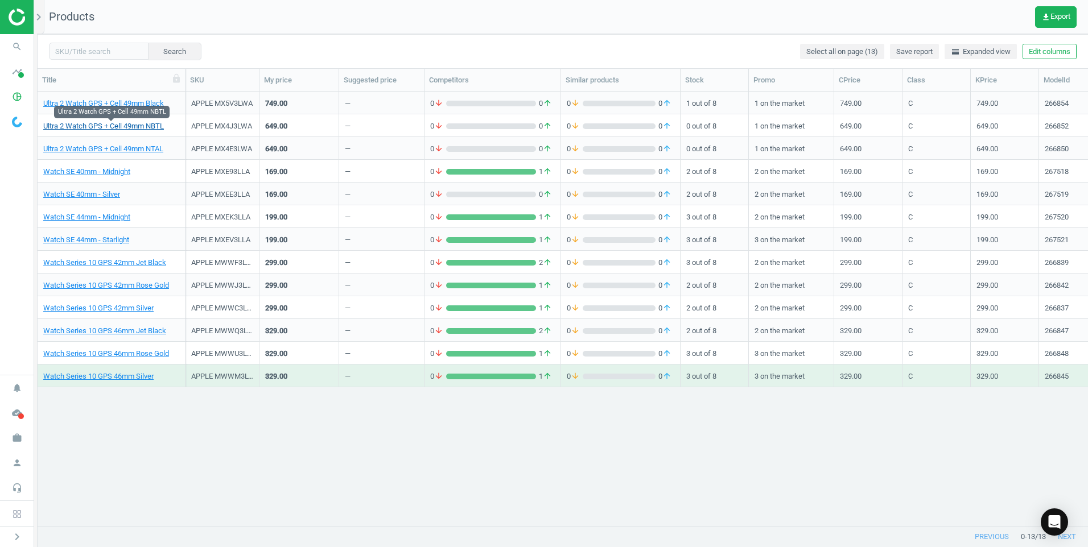
click at [137, 124] on link "Ultra 2 Watch GPS + Cell 49mm NBTL" at bounding box center [103, 126] width 121 height 10
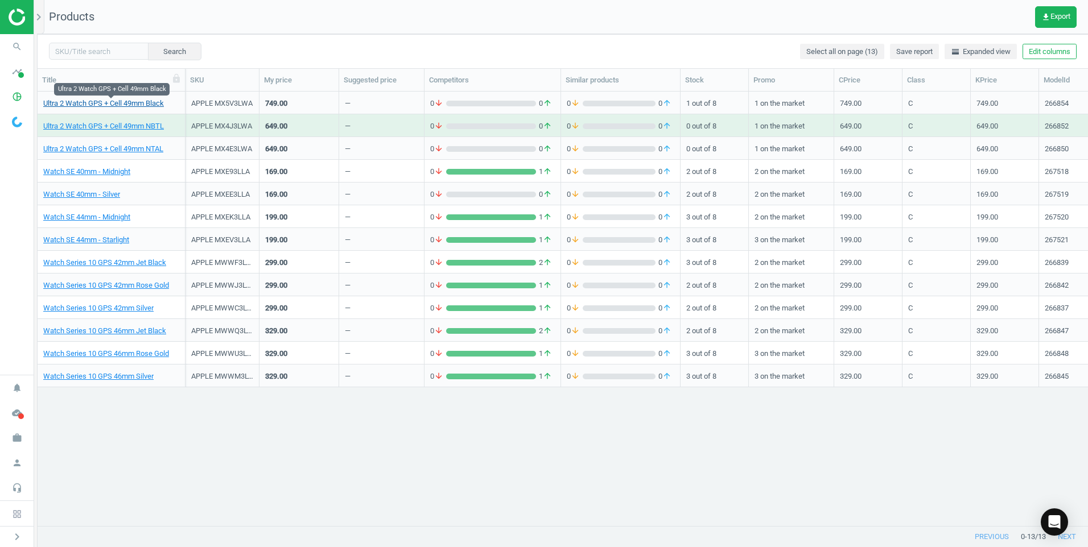
click at [130, 103] on link "Ultra 2 Watch GPS + Cell 49mm Black" at bounding box center [103, 103] width 121 height 10
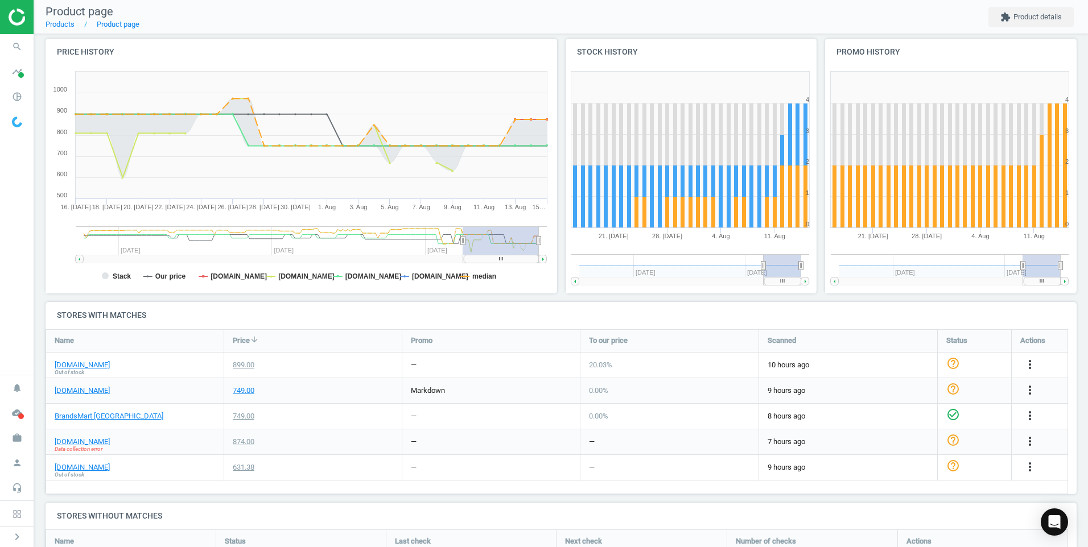
scroll to position [1, 0]
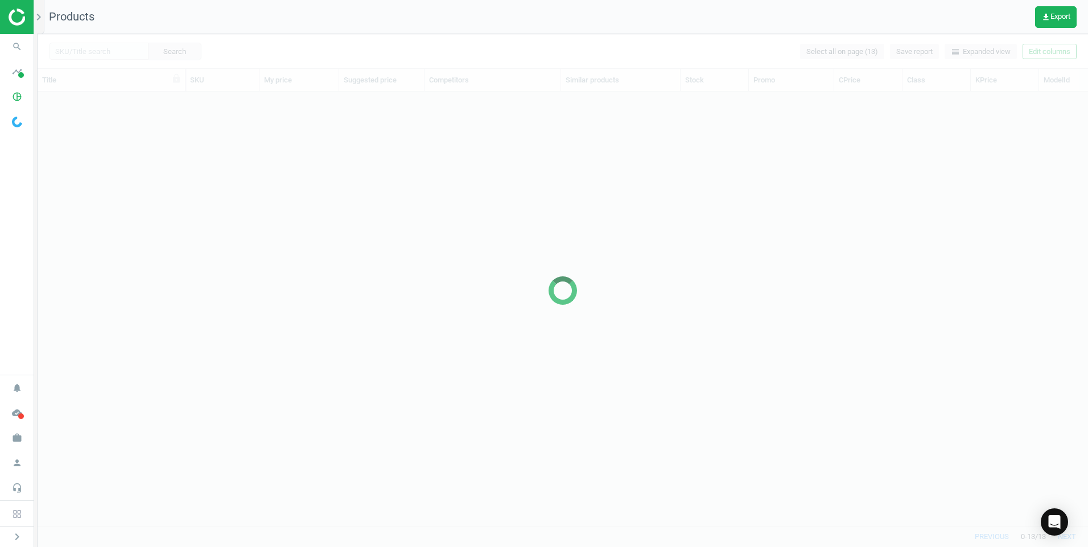
scroll to position [417, 1042]
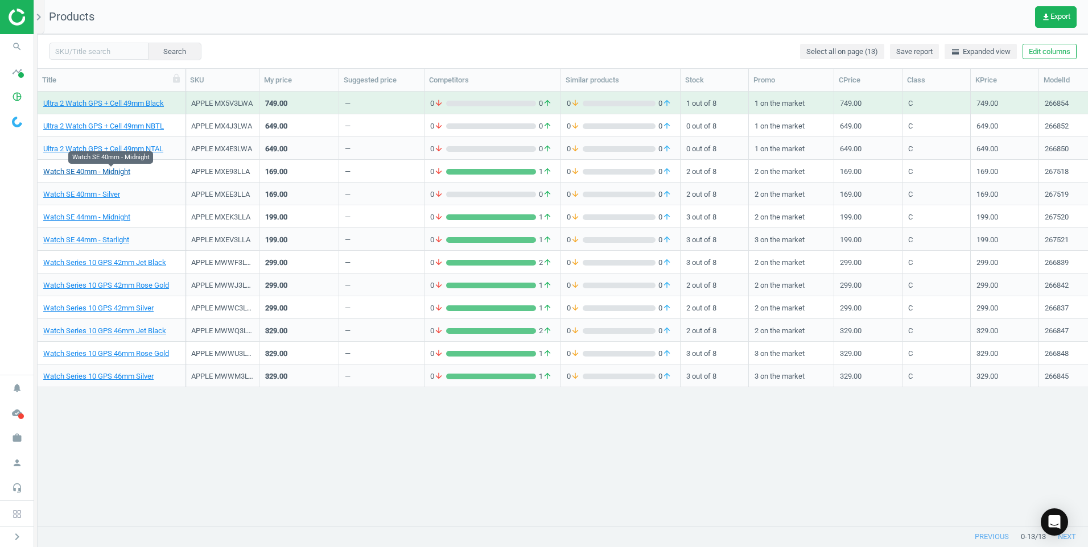
click at [121, 169] on link "Watch SE 40mm - Midnight" at bounding box center [86, 172] width 87 height 10
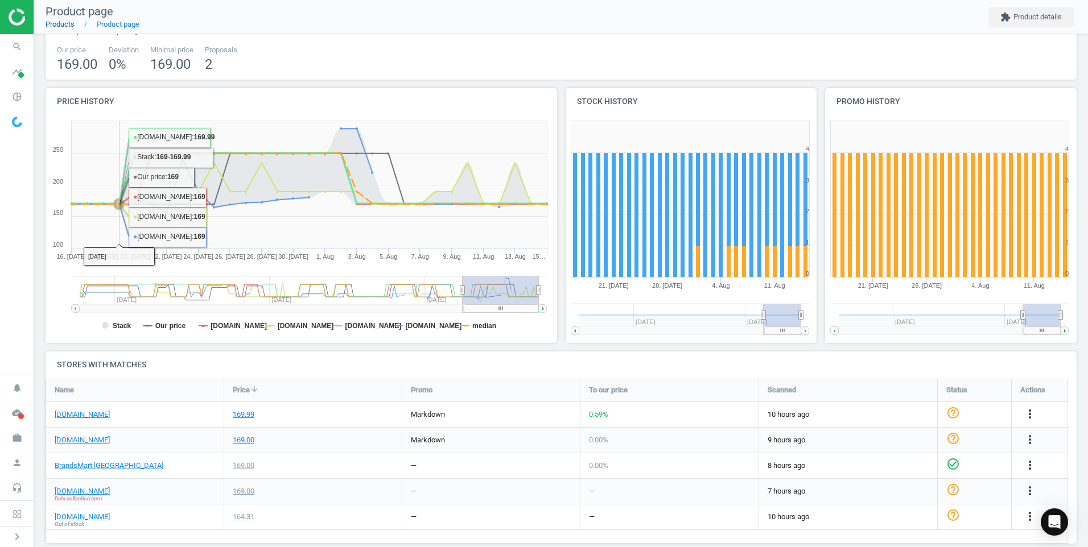
scroll to position [57, 0]
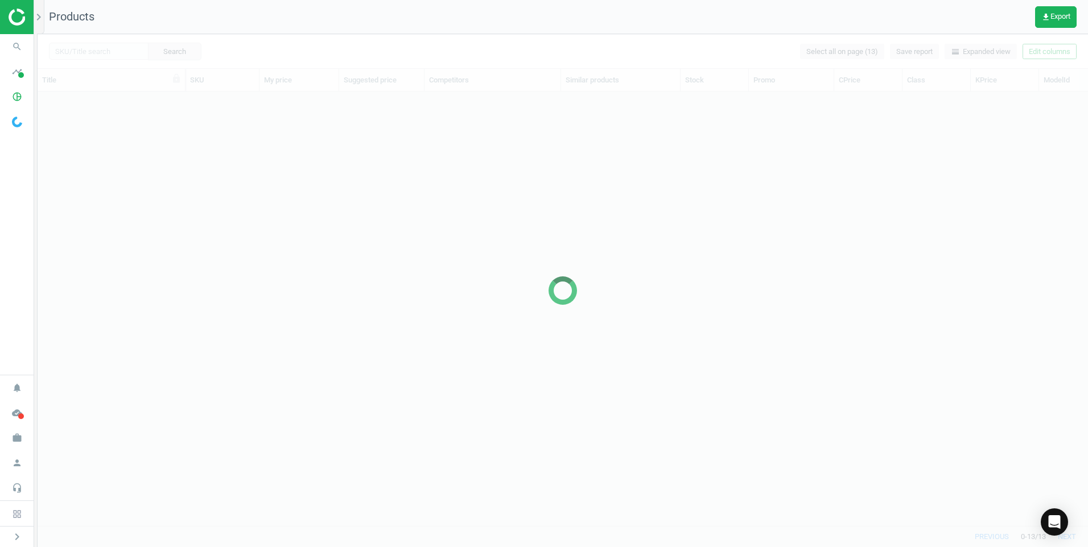
scroll to position [417, 1042]
